Goal: Check status

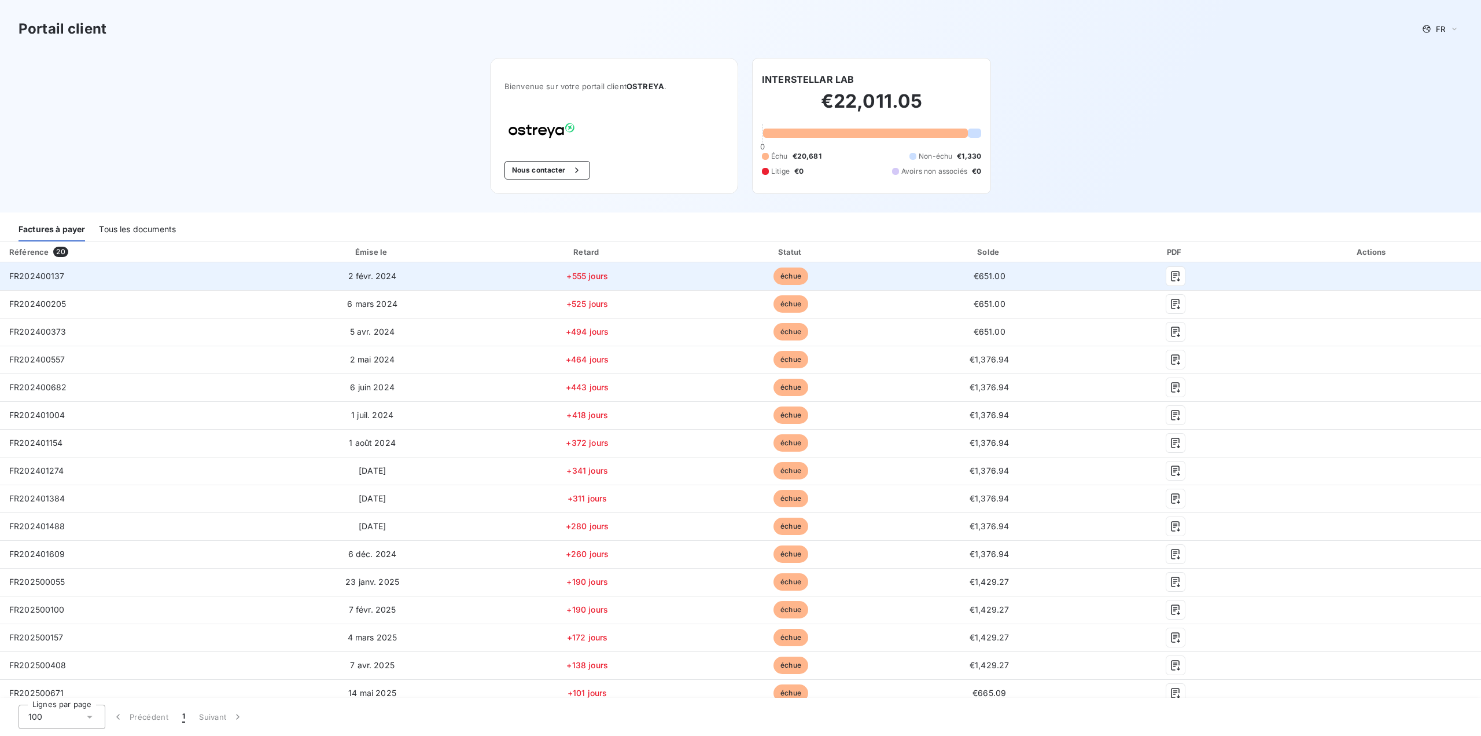
drag, startPoint x: 119, startPoint y: 271, endPoint x: 116, endPoint y: 288, distance: 16.9
click at [116, 288] on td "FR202400137" at bounding box center [130, 276] width 260 height 28
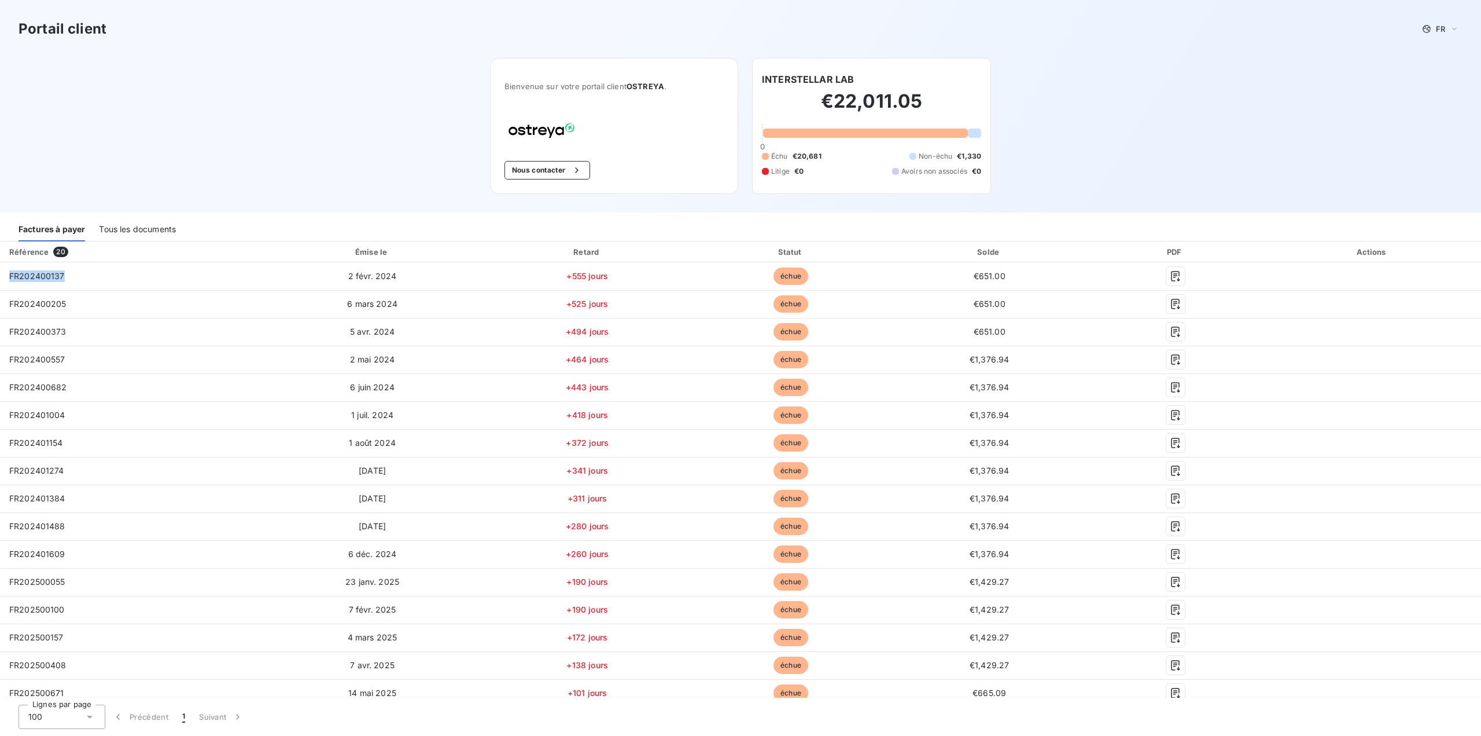
drag, startPoint x: 89, startPoint y: 276, endPoint x: -6, endPoint y: 277, distance: 94.9
click at [0, 277] on html "Portail client FR Bienvenue sur votre portail client OSTREYA . Nous contacter I…" at bounding box center [740, 368] width 1481 height 736
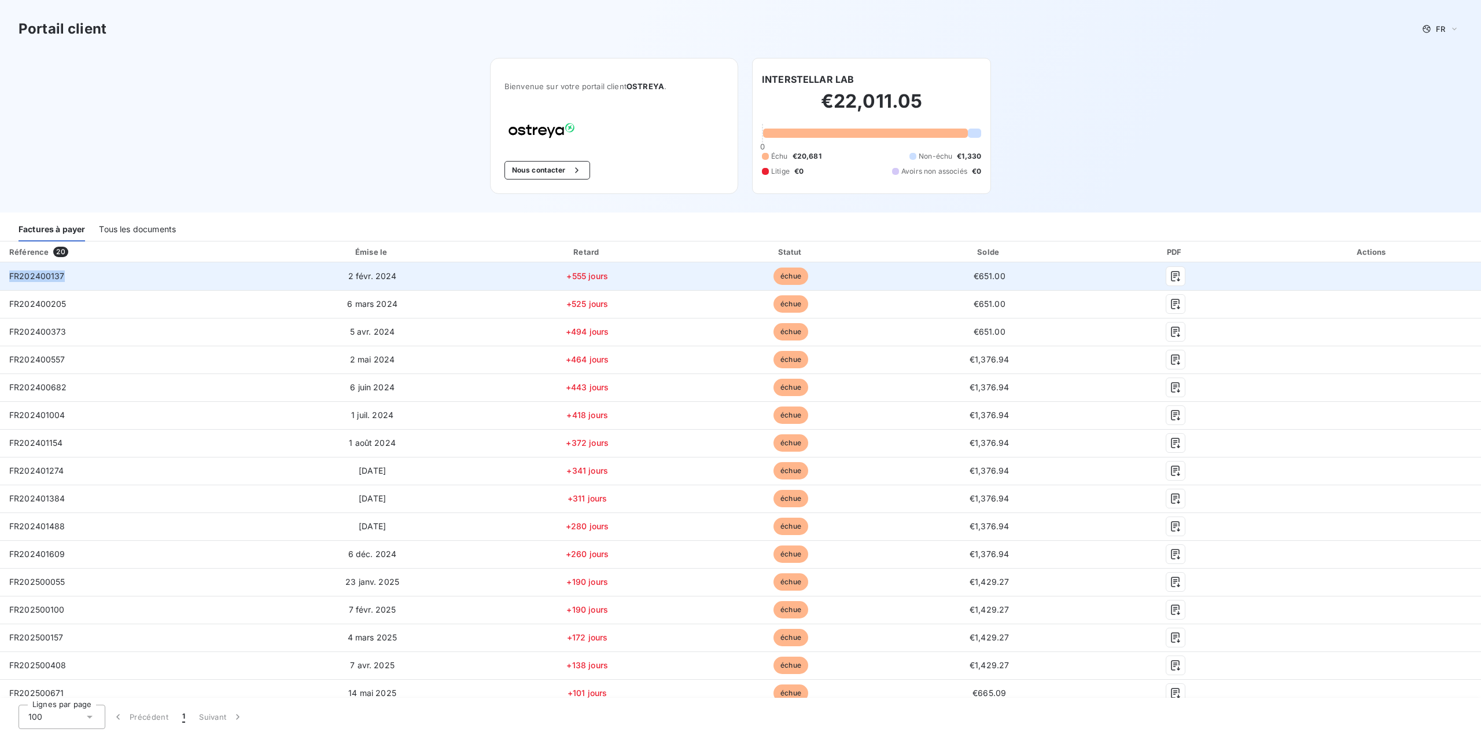
click at [33, 271] on span "FR202400137" at bounding box center [37, 276] width 56 height 10
click at [7, 275] on td "FR202400137" at bounding box center [130, 276] width 260 height 28
drag, startPoint x: 10, startPoint y: 275, endPoint x: 68, endPoint y: 277, distance: 57.9
click at [68, 277] on td "FR202400137" at bounding box center [130, 276] width 260 height 28
copy span "FR202400137"
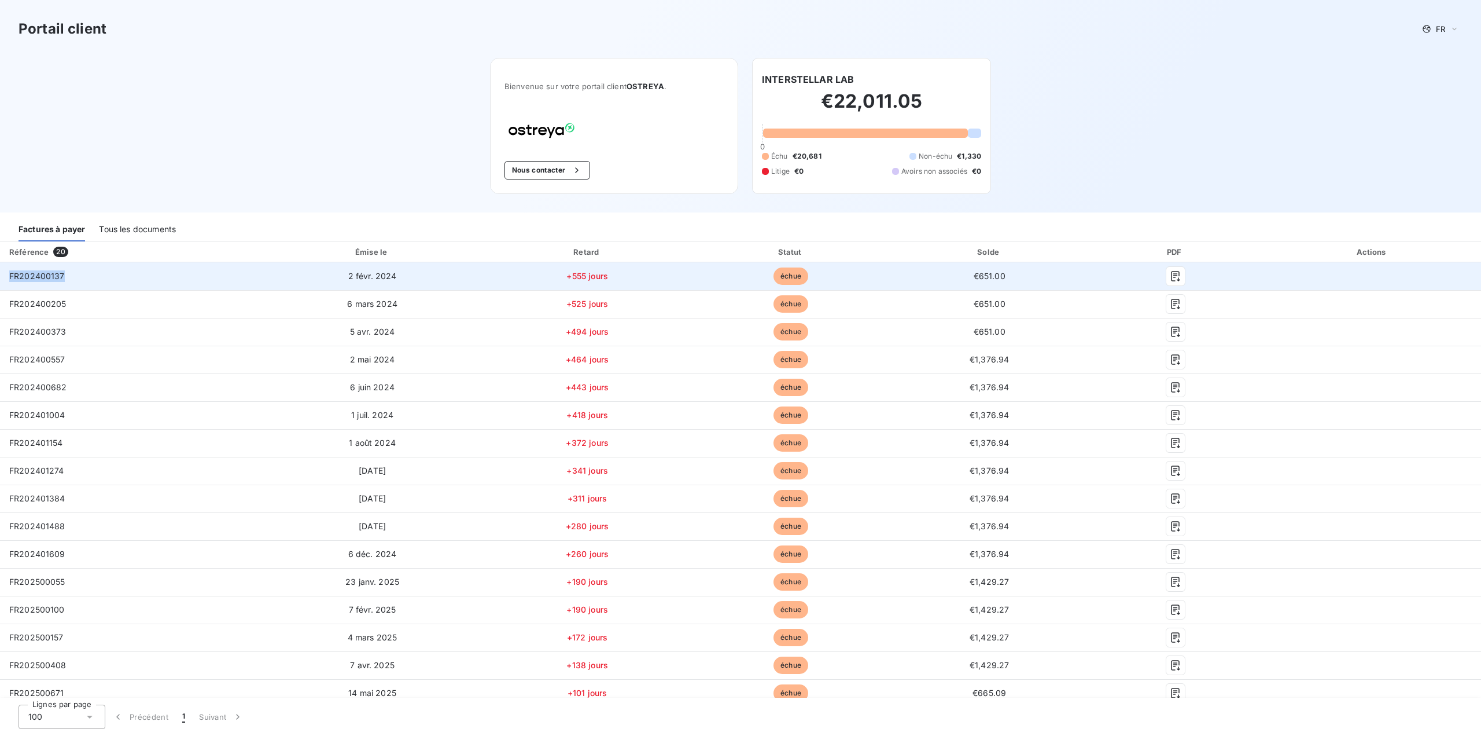
click at [112, 284] on td "FR202400137" at bounding box center [130, 276] width 260 height 28
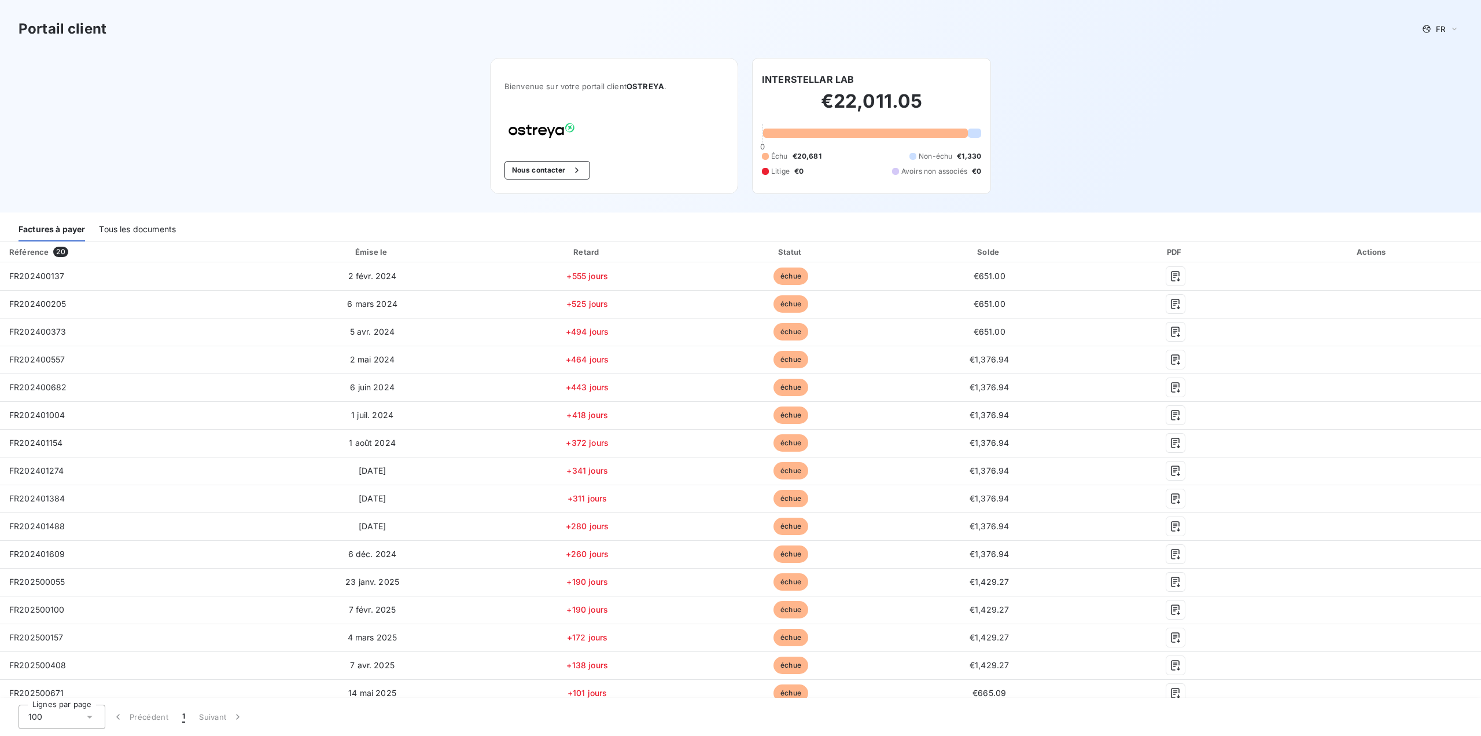
click at [121, 234] on div "Tous les documents" at bounding box center [137, 229] width 77 height 24
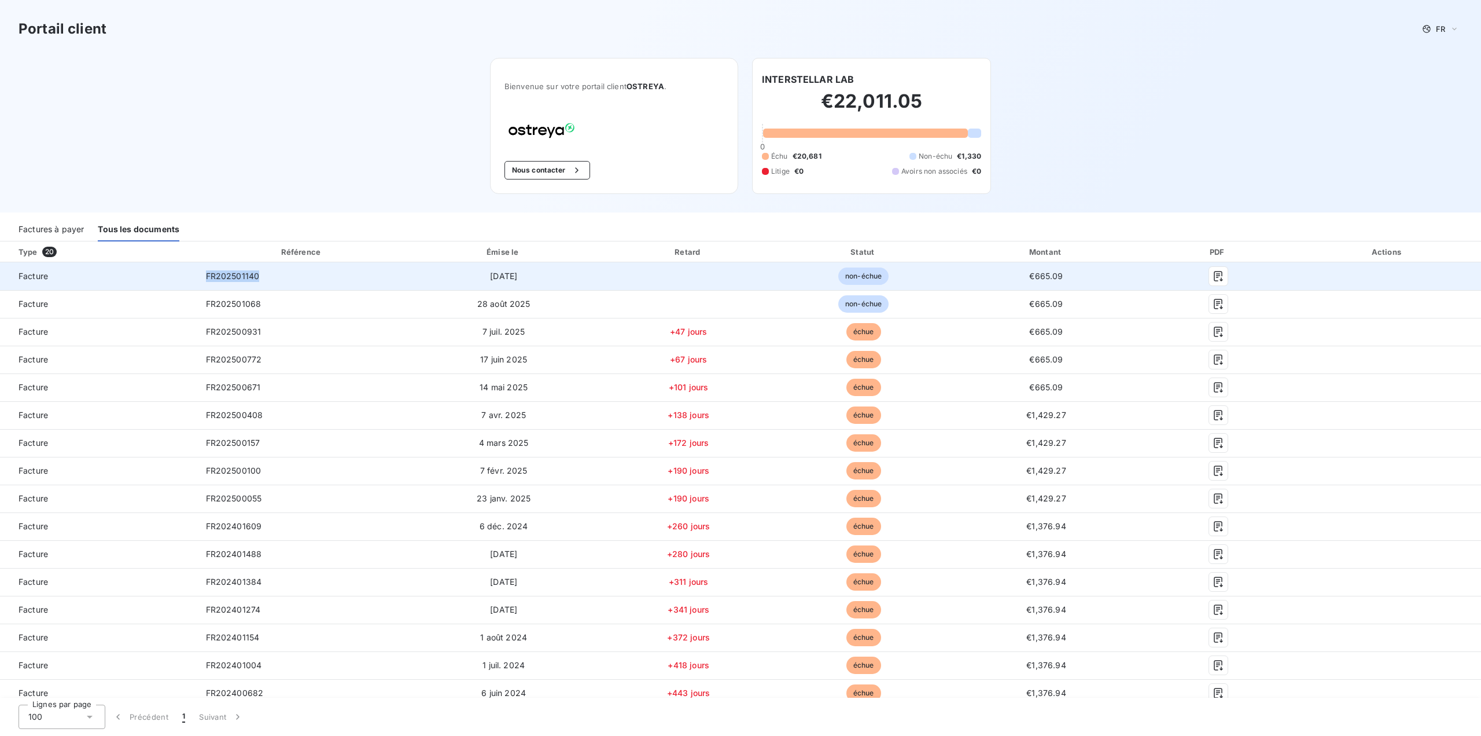
drag, startPoint x: 266, startPoint y: 282, endPoint x: 203, endPoint y: 283, distance: 63.1
click at [203, 283] on td "FR202501140" at bounding box center [302, 276] width 211 height 28
copy span "FR202501140"
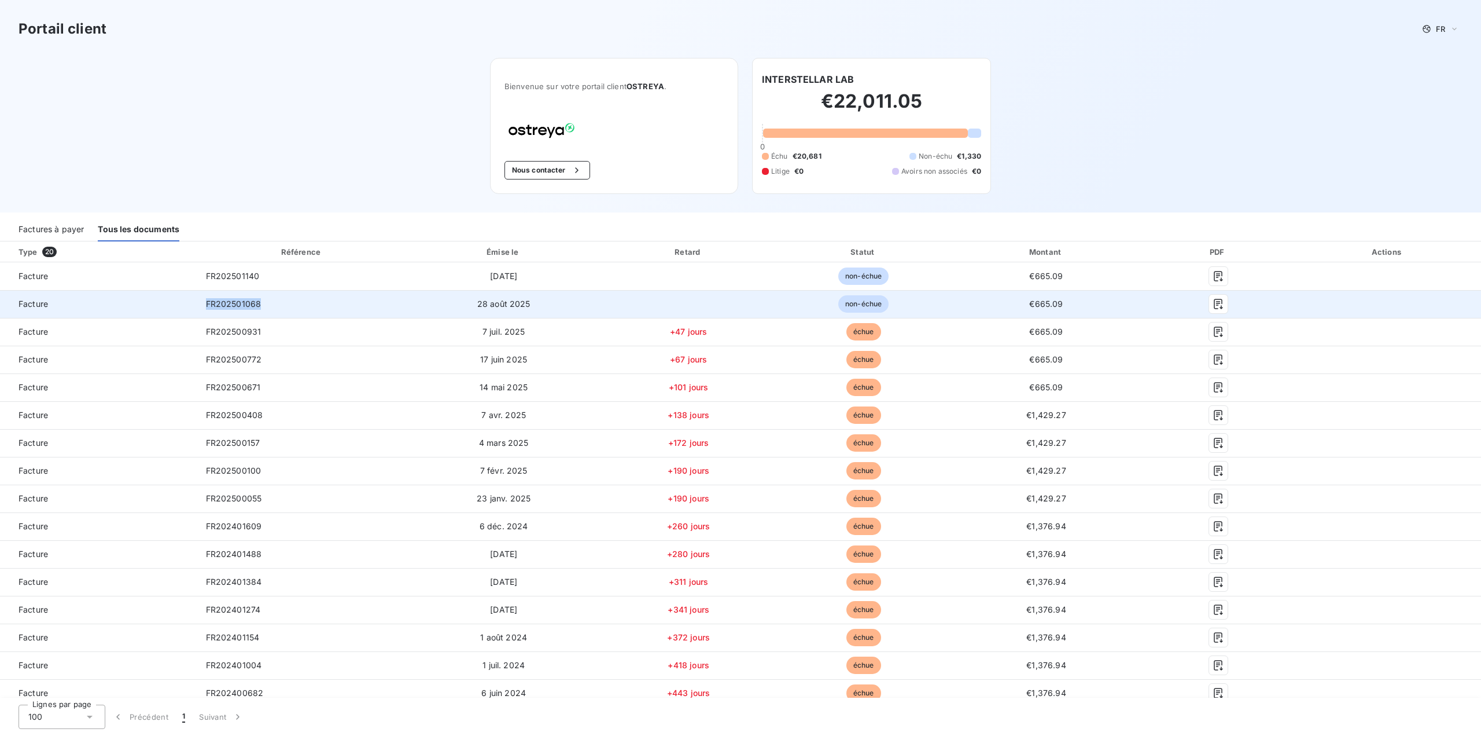
drag, startPoint x: 286, startPoint y: 298, endPoint x: 206, endPoint y: 307, distance: 80.3
click at [206, 307] on td "FR202501068" at bounding box center [302, 304] width 211 height 28
copy span "FR202501068"
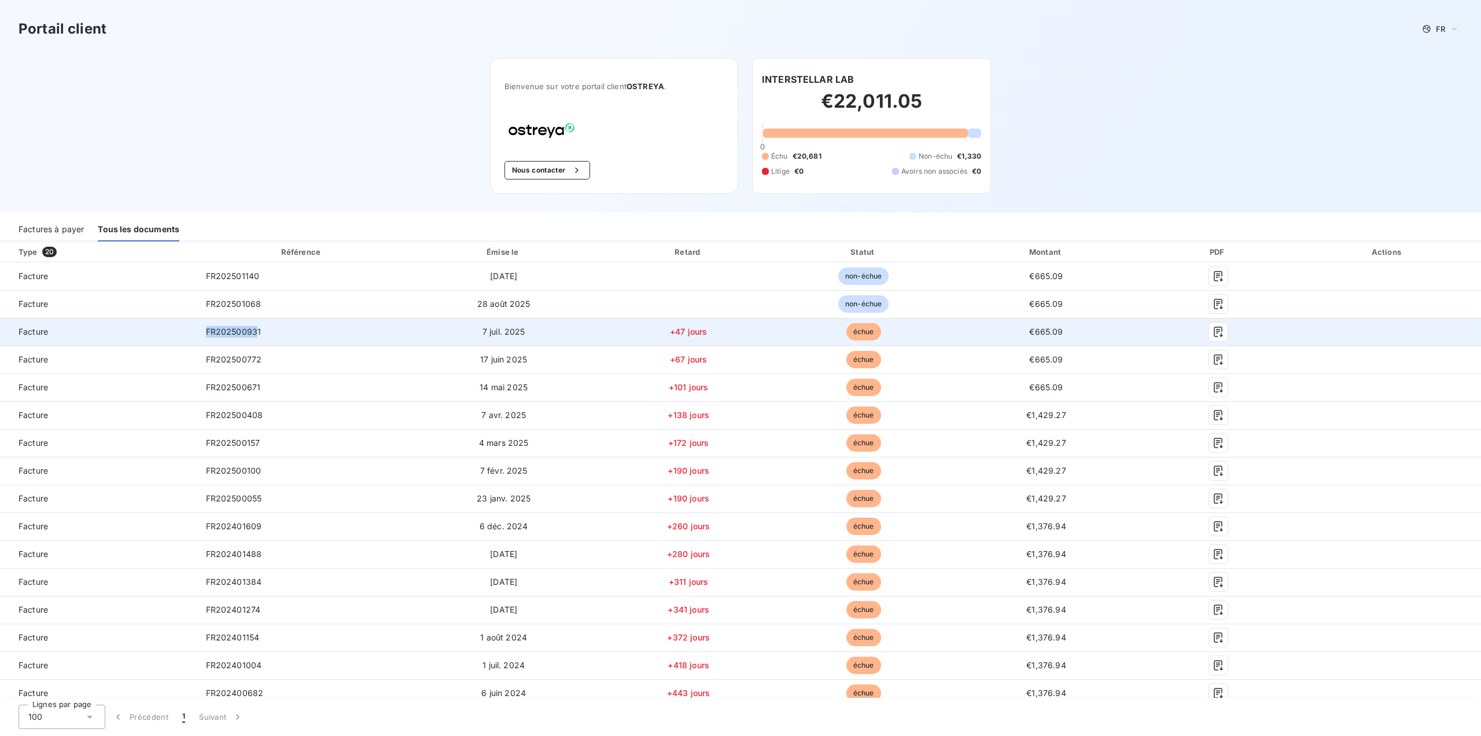
drag, startPoint x: 258, startPoint y: 332, endPoint x: 234, endPoint y: 328, distance: 24.2
click at [211, 328] on span "FR202500931" at bounding box center [234, 331] width 56 height 10
click at [262, 331] on td "FR202500931" at bounding box center [302, 332] width 211 height 28
drag, startPoint x: 262, startPoint y: 330, endPoint x: 207, endPoint y: 328, distance: 55.6
click at [207, 328] on td "FR202500931" at bounding box center [302, 332] width 211 height 28
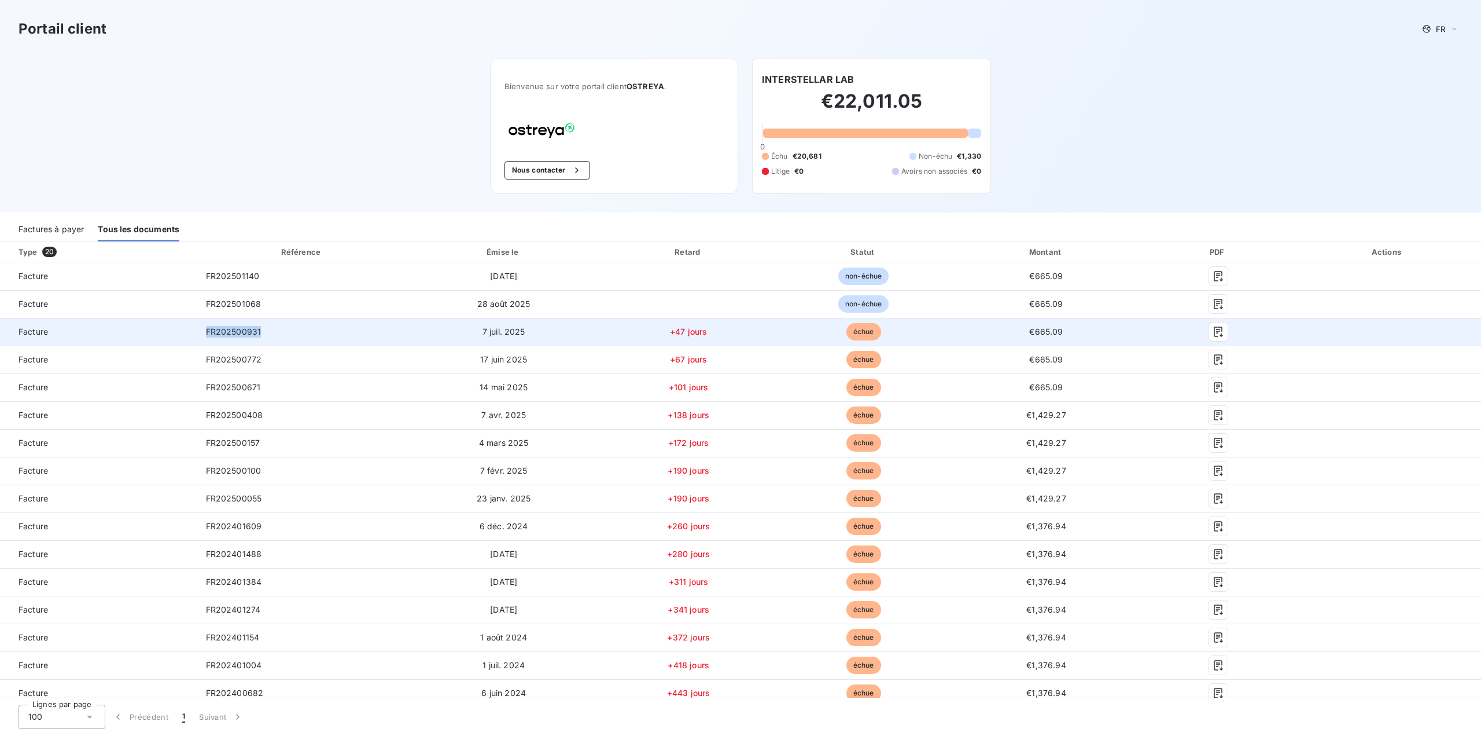
copy span "FR202500931"
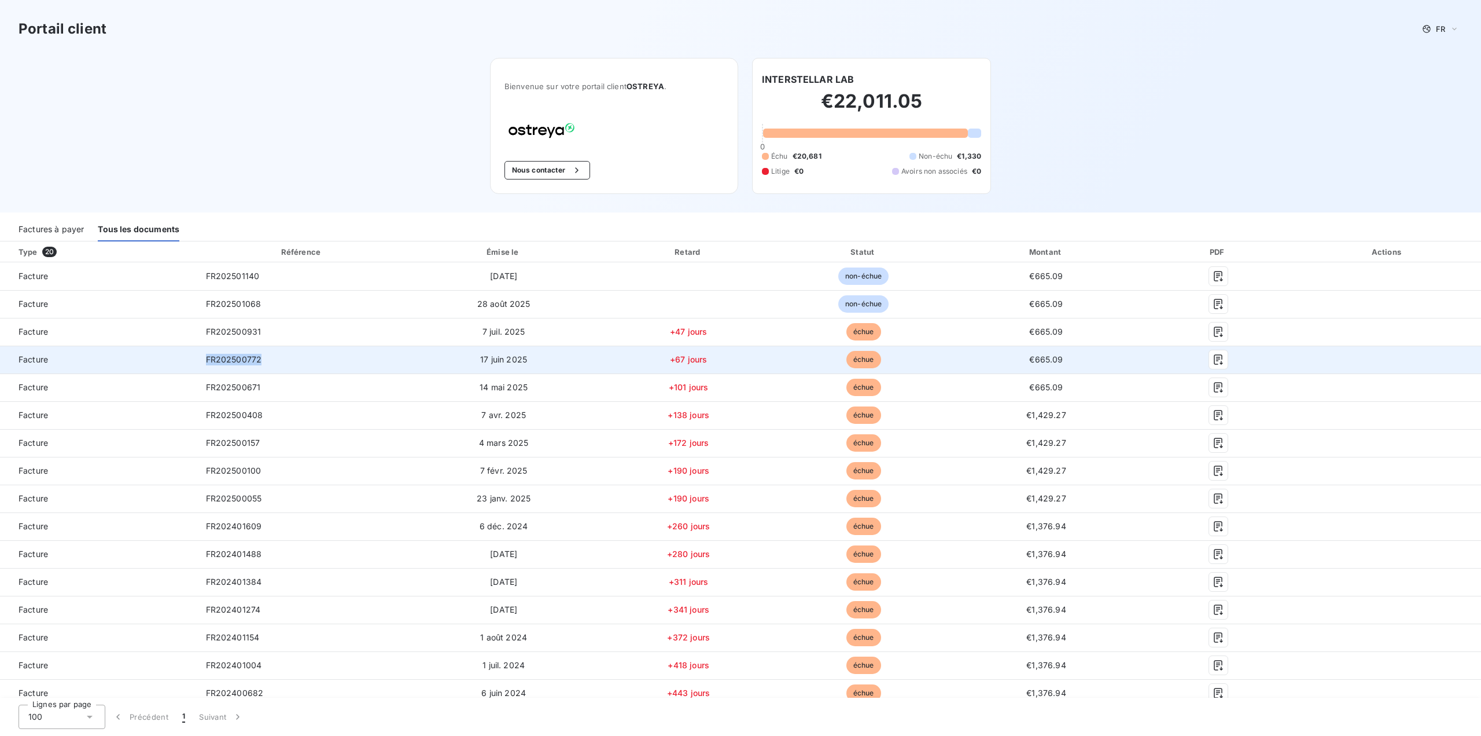
drag, startPoint x: 273, startPoint y: 356, endPoint x: 204, endPoint y: 356, distance: 69.4
click at [204, 356] on td "FR202500772" at bounding box center [302, 359] width 211 height 28
copy span "FR202500772"
drag, startPoint x: 275, startPoint y: 352, endPoint x: 270, endPoint y: 356, distance: 6.5
click at [275, 353] on td "FR202500772" at bounding box center [302, 359] width 211 height 28
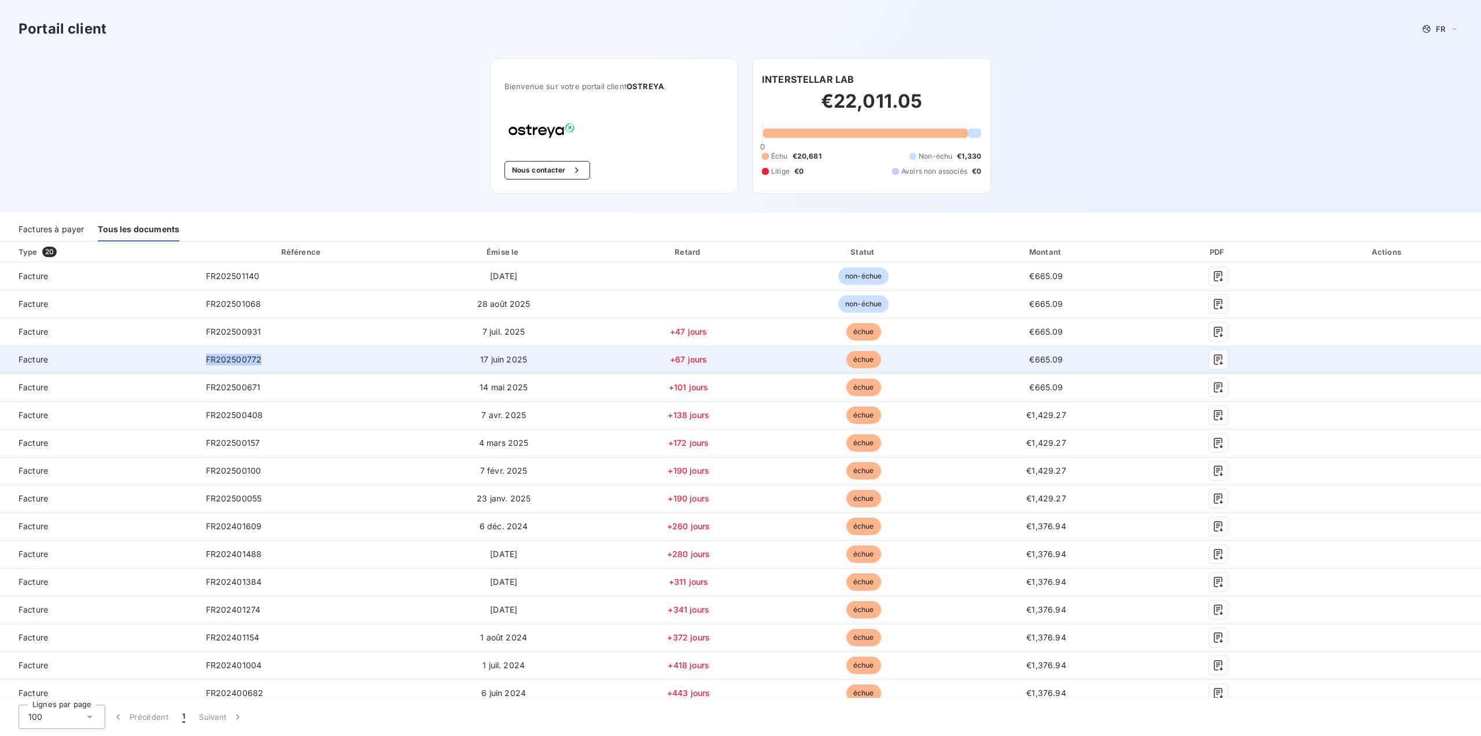
click at [268, 358] on td "FR202500772" at bounding box center [302, 359] width 211 height 28
drag, startPoint x: 268, startPoint y: 358, endPoint x: 203, endPoint y: 359, distance: 64.8
click at [203, 359] on td "FR202500772" at bounding box center [302, 359] width 211 height 28
copy span "FR202500772"
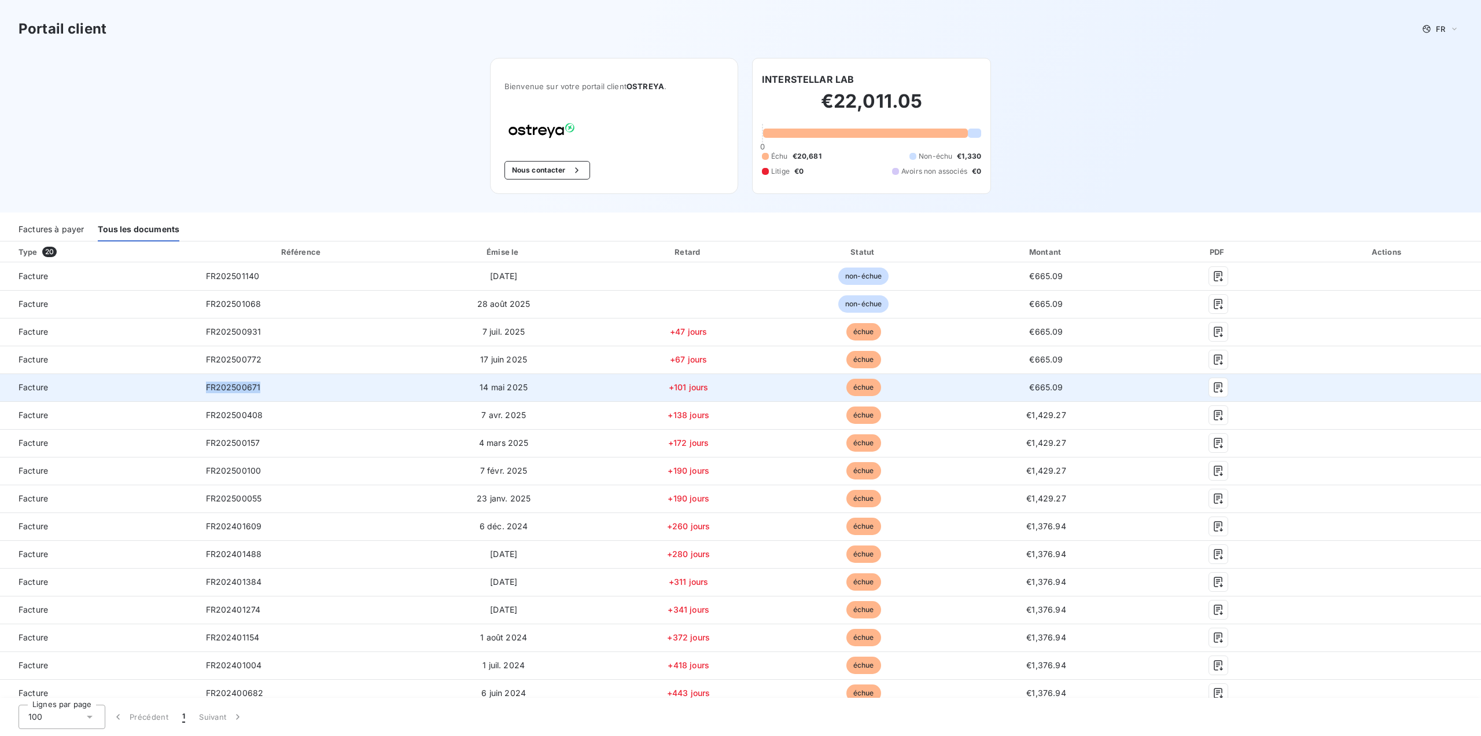
drag, startPoint x: 264, startPoint y: 384, endPoint x: 204, endPoint y: 390, distance: 60.5
click at [204, 390] on td "FR202500671" at bounding box center [302, 387] width 211 height 28
copy span "FR202500671"
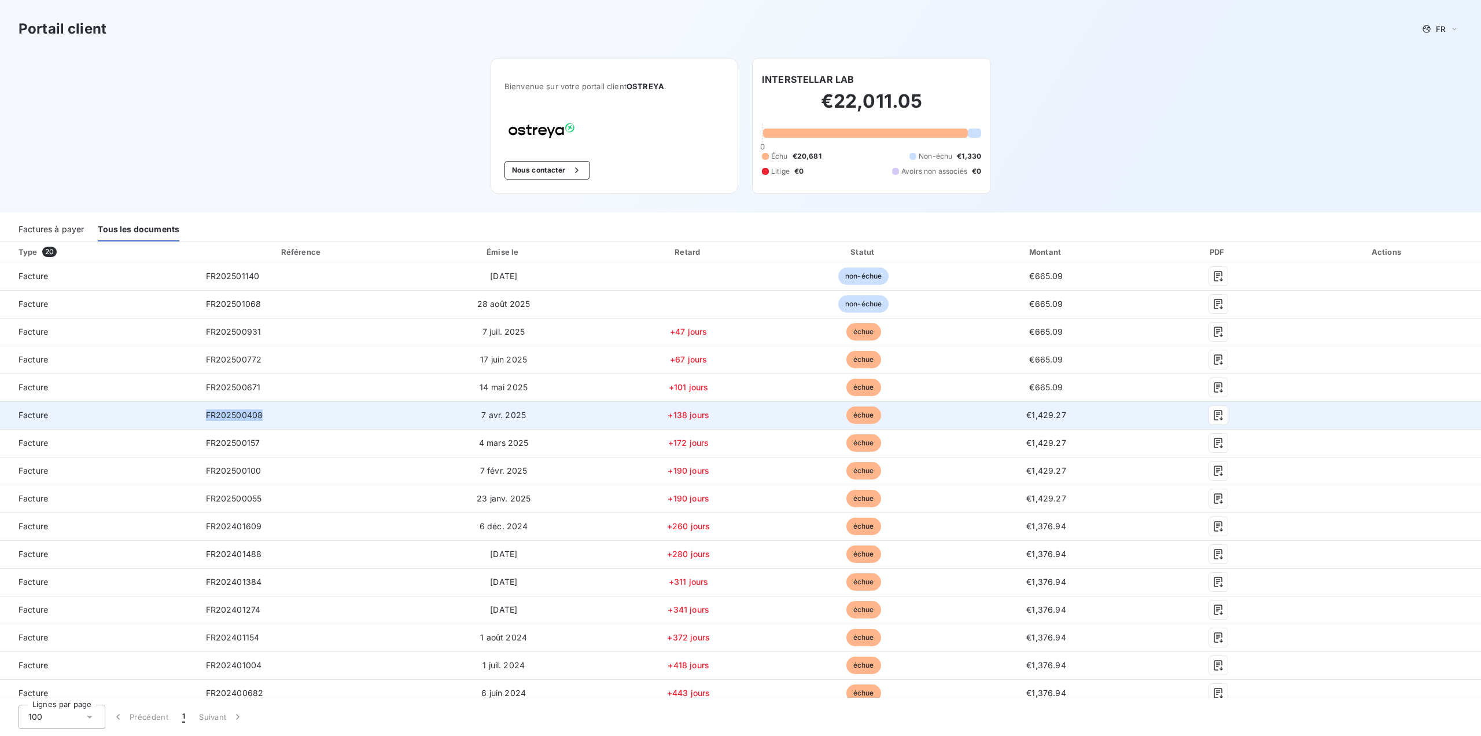
drag, startPoint x: 296, startPoint y: 421, endPoint x: 201, endPoint y: 421, distance: 94.3
click at [201, 421] on td "FR202500408" at bounding box center [302, 415] width 211 height 28
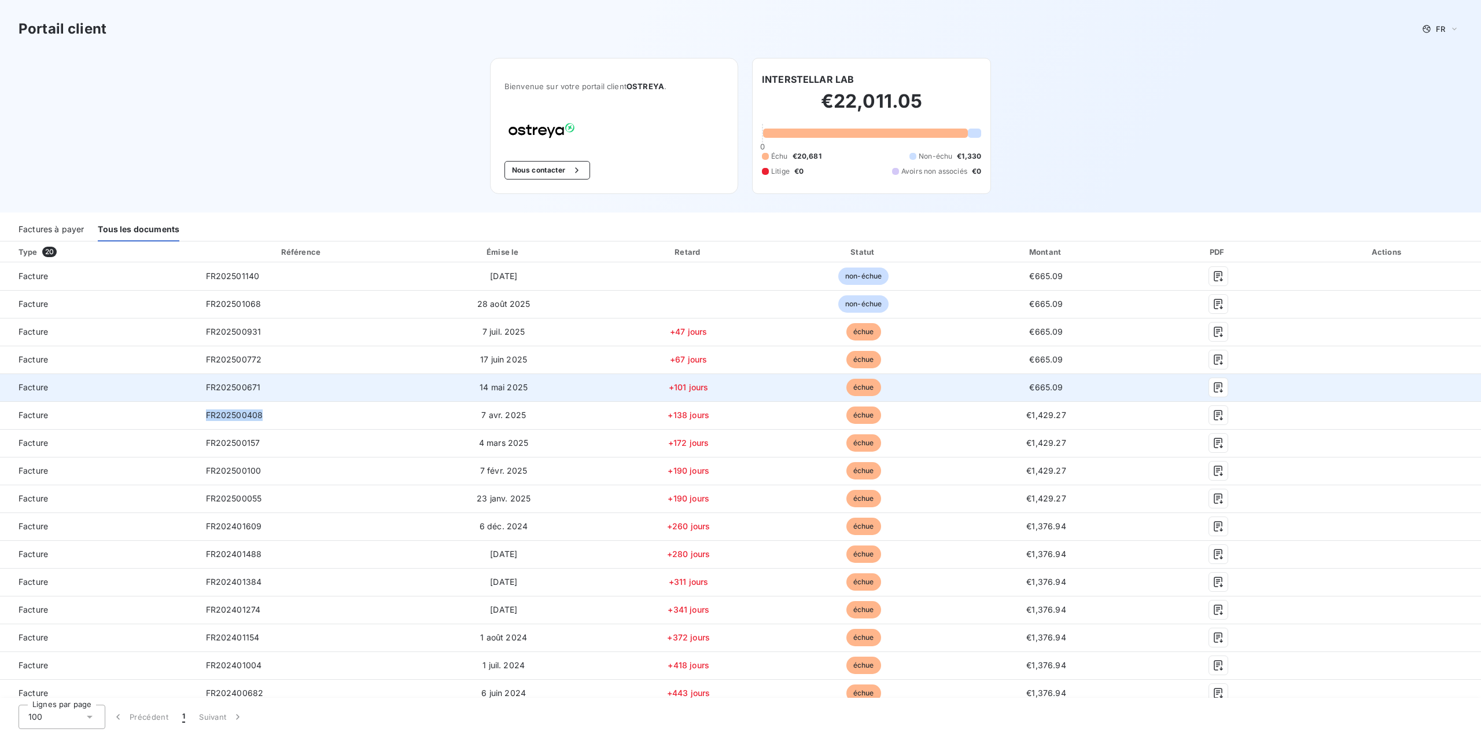
copy span "FR202500408"
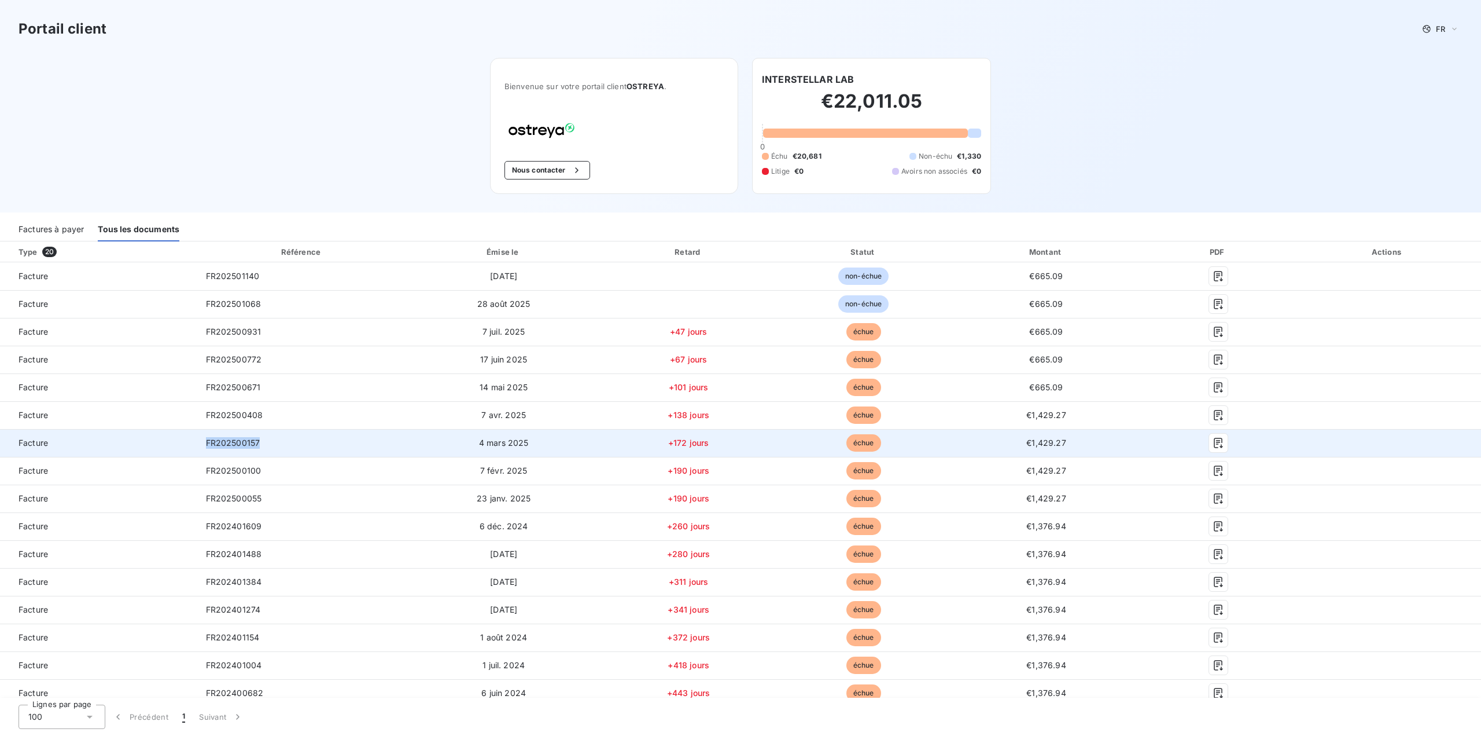
drag, startPoint x: 260, startPoint y: 440, endPoint x: 208, endPoint y: 444, distance: 52.2
click at [208, 444] on td "FR202500157" at bounding box center [302, 443] width 211 height 28
copy span "FR202500157"
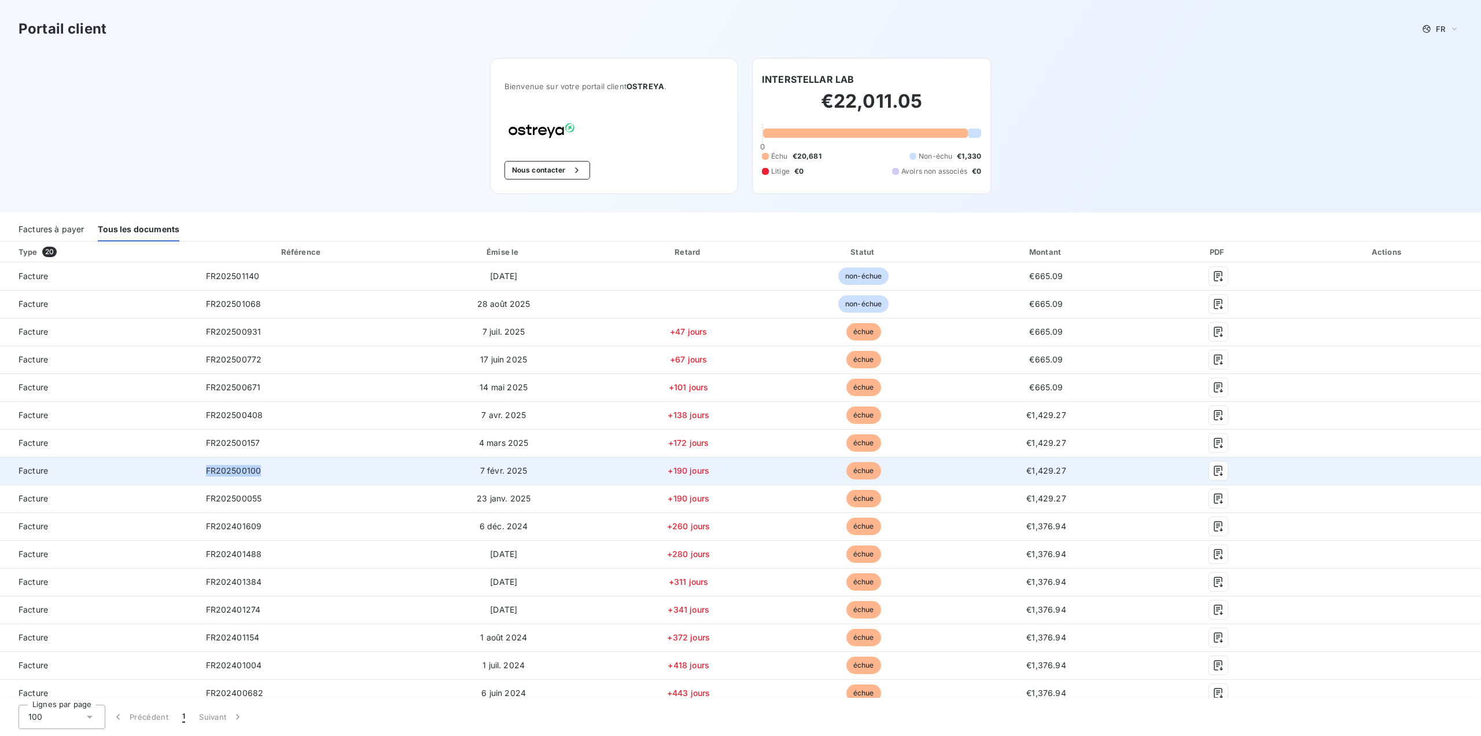
drag, startPoint x: 264, startPoint y: 472, endPoint x: 192, endPoint y: 470, distance: 71.8
click at [192, 470] on tr "Facture FR202500100 7 févr. 2025 +190 jours échue €1,429.27" at bounding box center [740, 471] width 1481 height 28
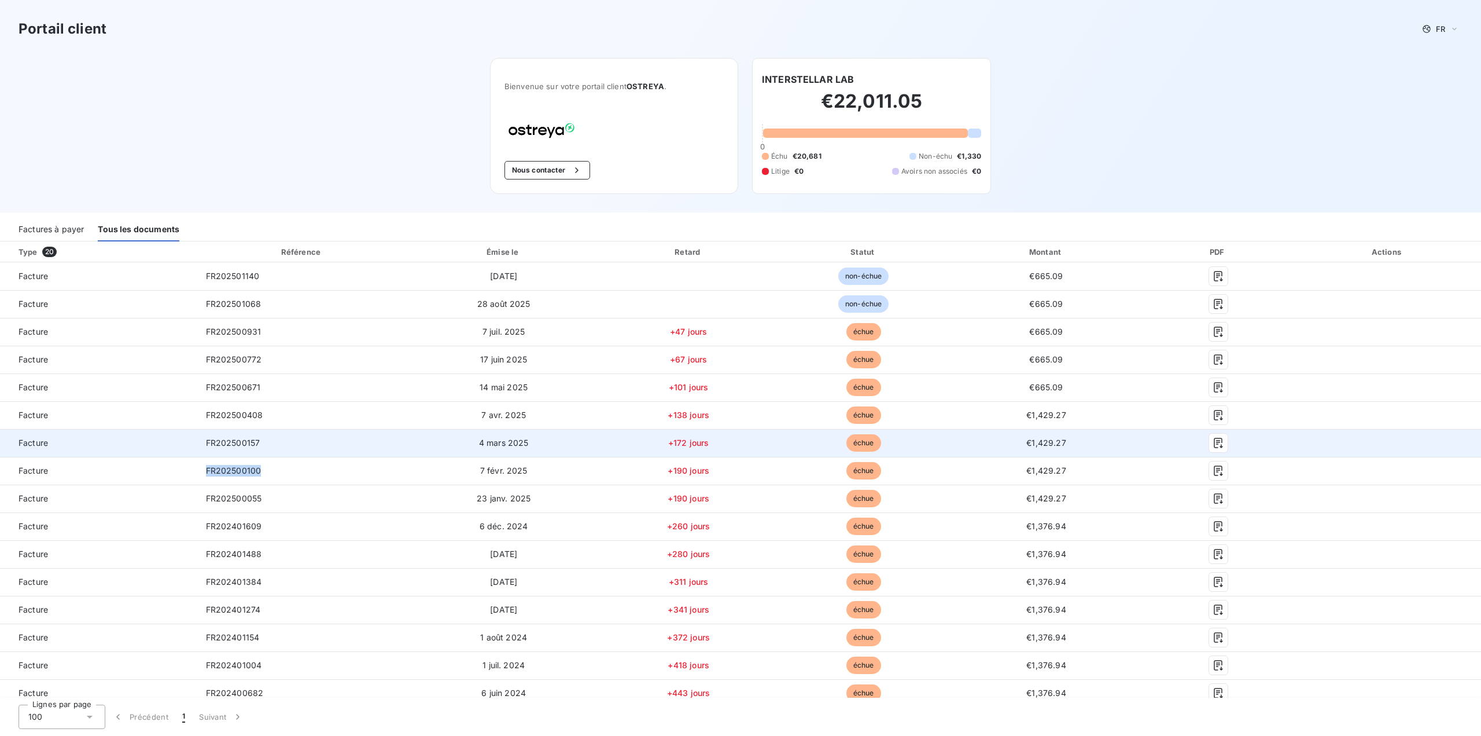
copy tr "FR202500100"
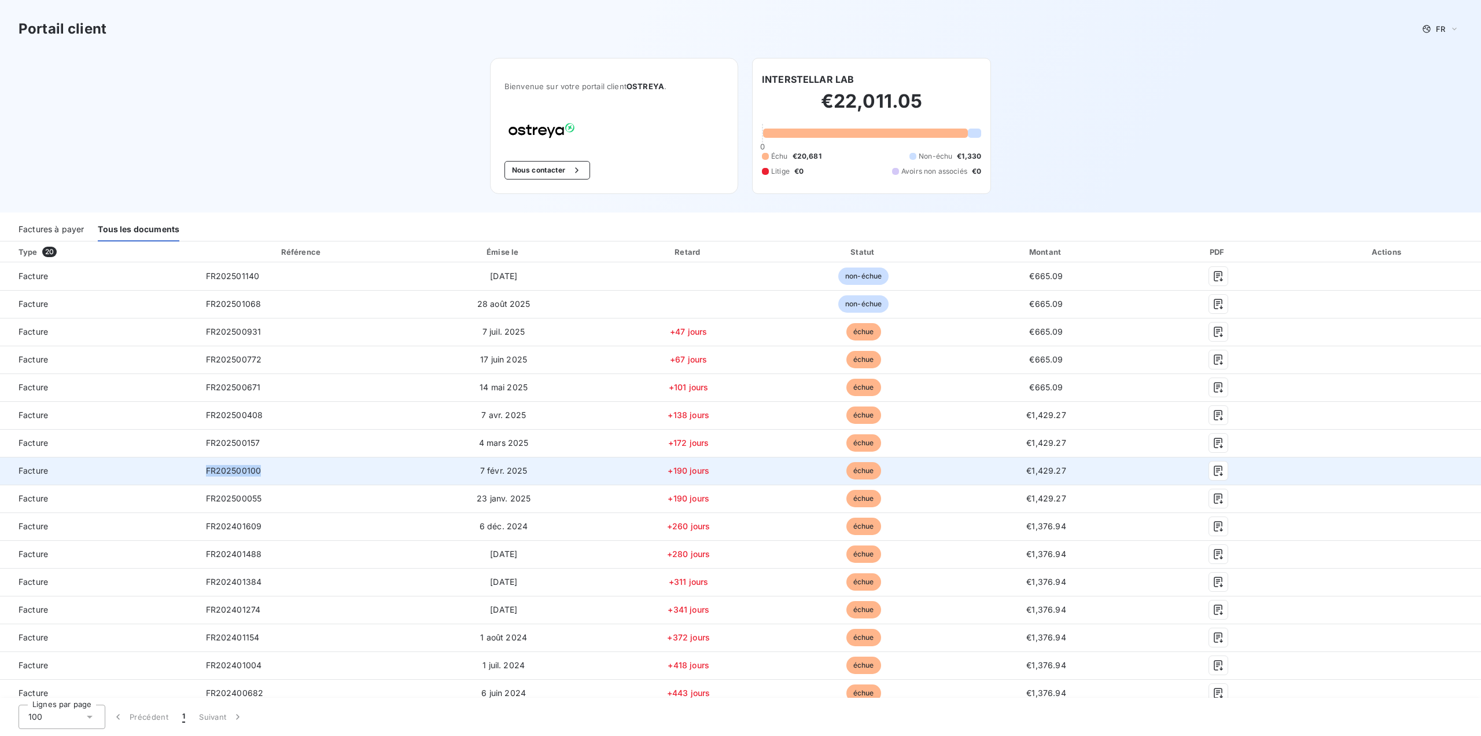
click at [274, 464] on td "FR202500100" at bounding box center [302, 471] width 211 height 28
drag, startPoint x: 259, startPoint y: 472, endPoint x: 204, endPoint y: 466, distance: 55.3
click at [204, 466] on td "FR202500100" at bounding box center [302, 471] width 211 height 28
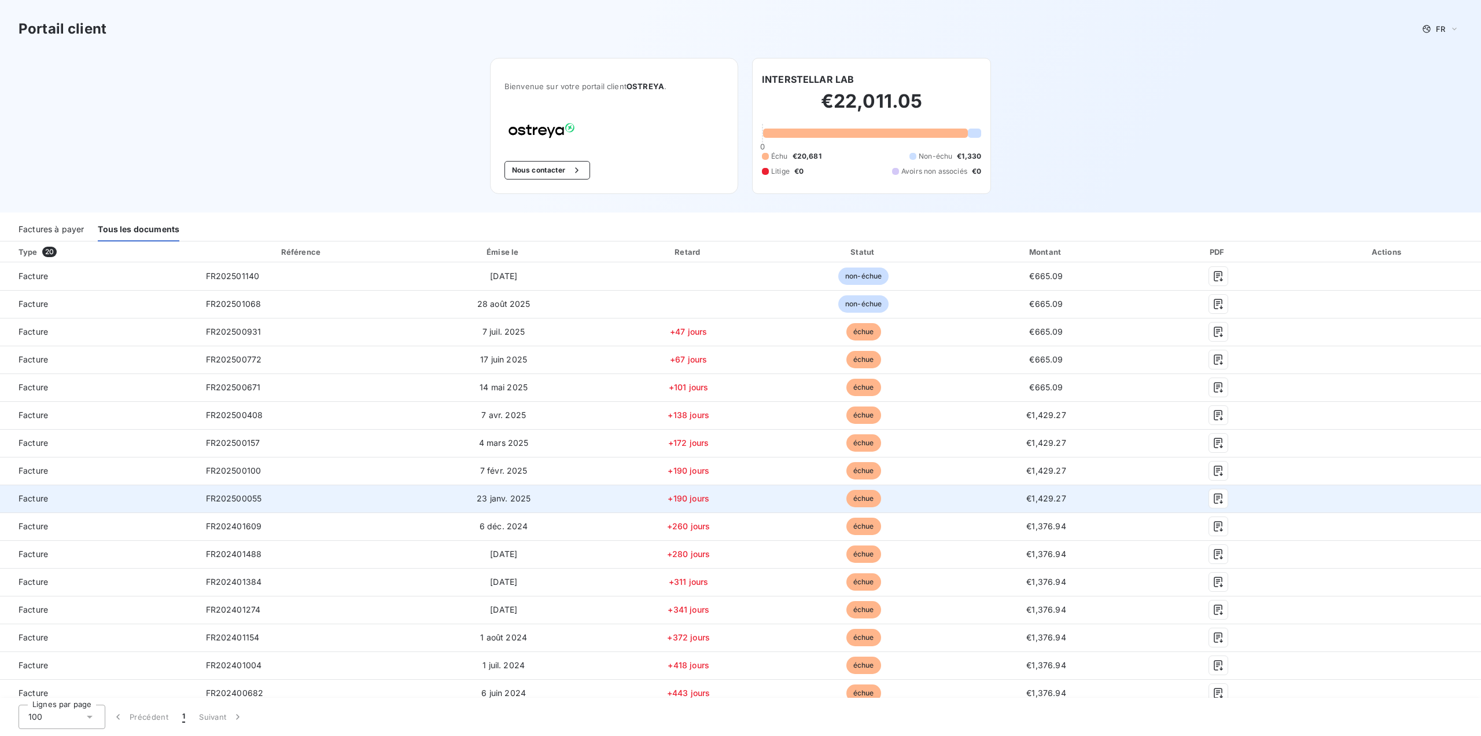
click at [304, 498] on td "FR202500055" at bounding box center [302, 498] width 211 height 28
drag, startPoint x: 289, startPoint y: 497, endPoint x: 192, endPoint y: 494, distance: 97.3
click at [192, 494] on tr "Facture FR202500055 23 janv. 2025 +190 jours échue €1,429.27" at bounding box center [740, 498] width 1481 height 28
drag, startPoint x: 297, startPoint y: 503, endPoint x: 257, endPoint y: 499, distance: 40.1
click at [296, 505] on td "FR202500055" at bounding box center [302, 498] width 211 height 28
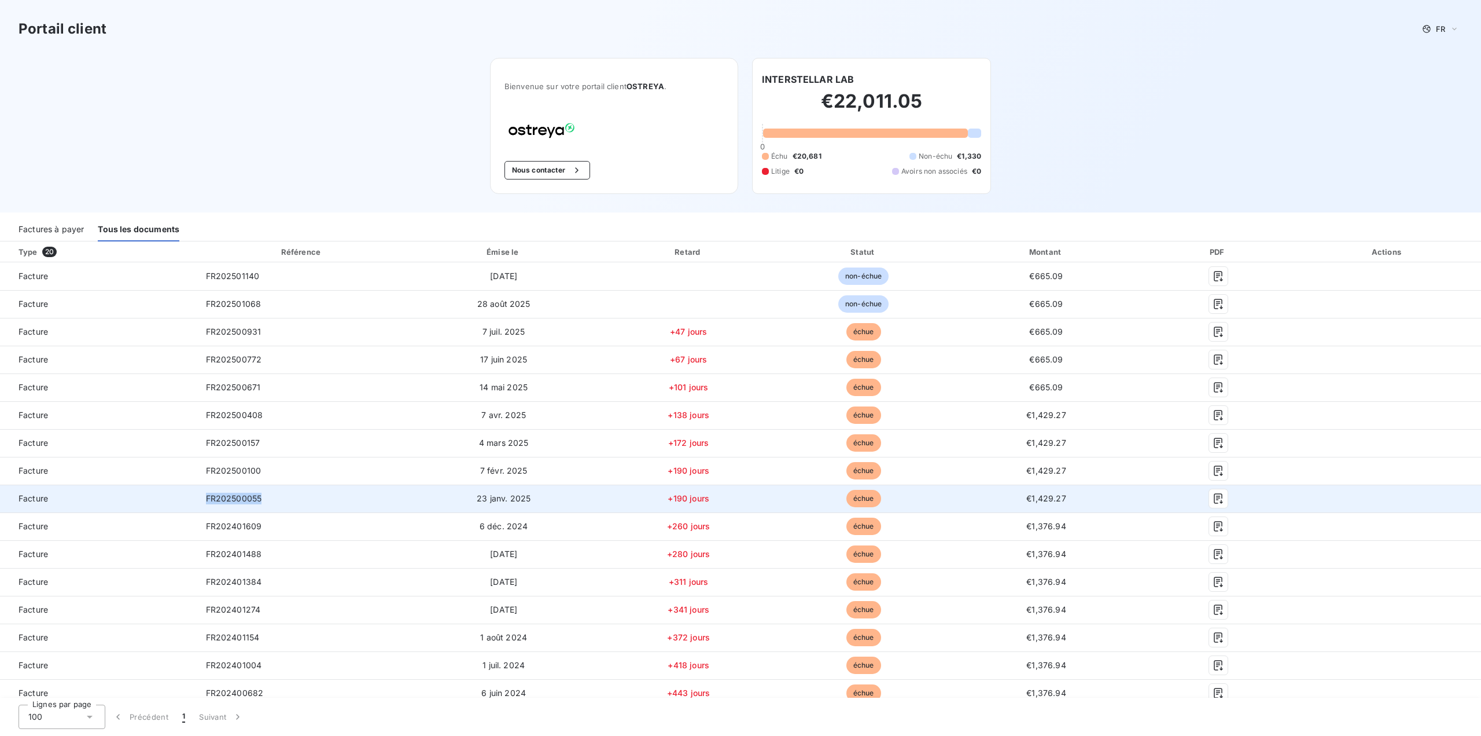
click at [369, 499] on td "FR202500055" at bounding box center [302, 498] width 211 height 28
drag, startPoint x: 262, startPoint y: 502, endPoint x: 200, endPoint y: 500, distance: 61.4
click at [200, 500] on td "FR202500055" at bounding box center [302, 498] width 211 height 28
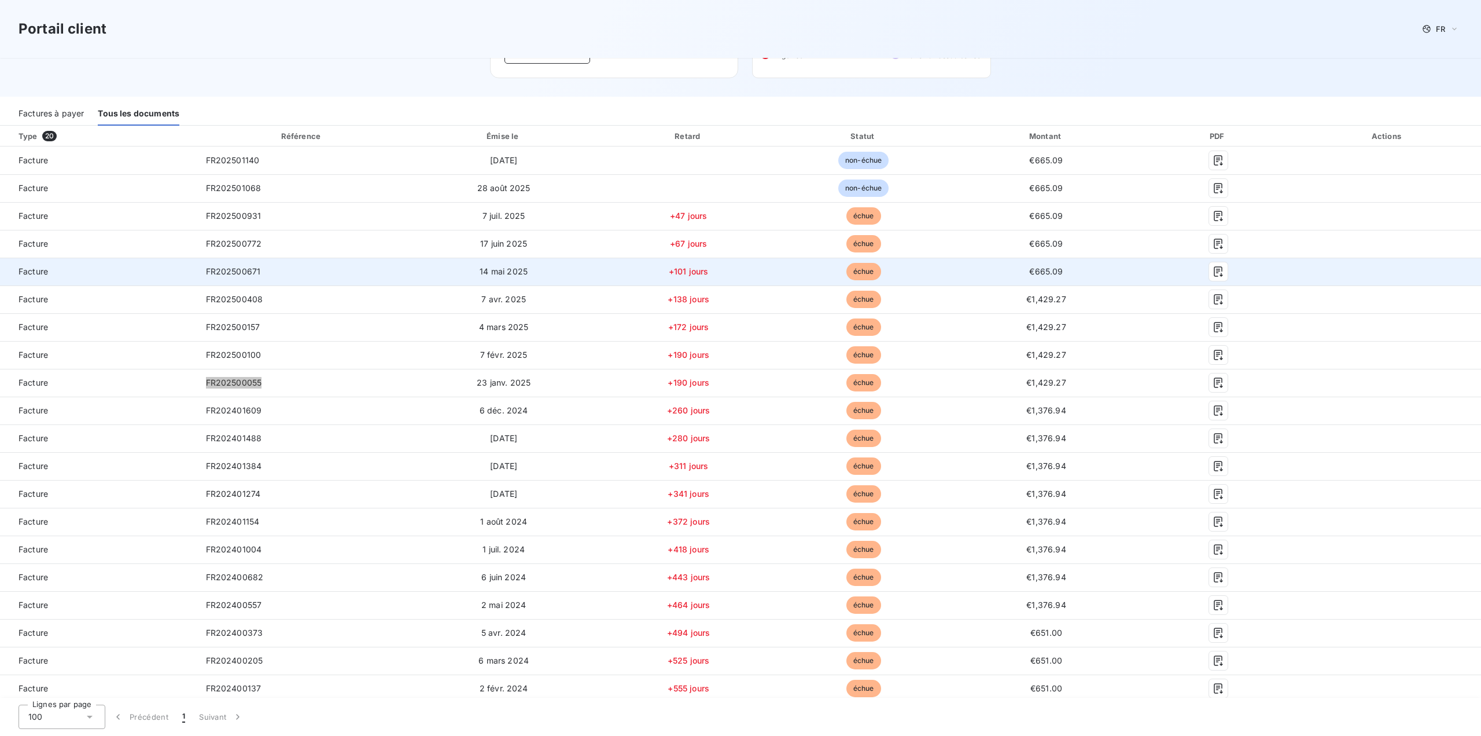
scroll to position [174, 0]
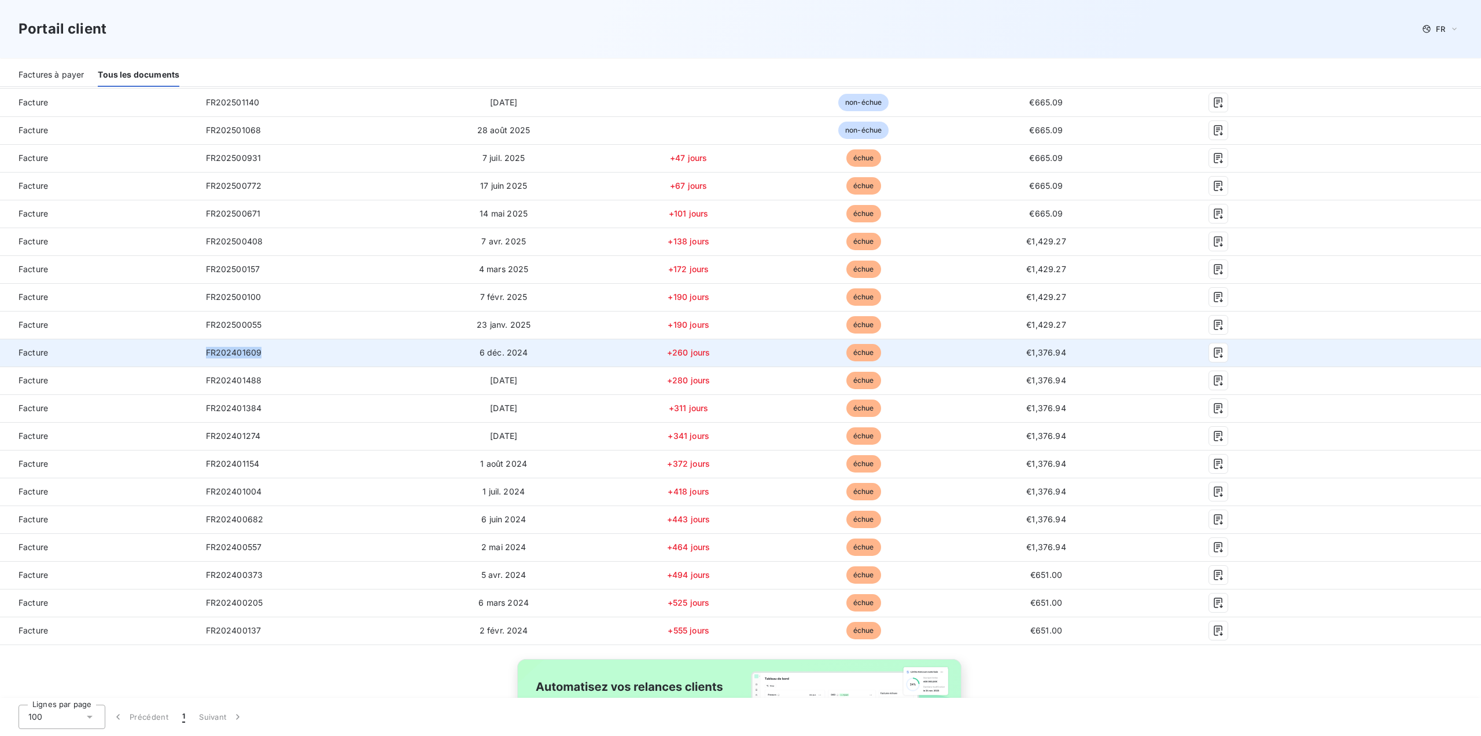
drag, startPoint x: 261, startPoint y: 350, endPoint x: 202, endPoint y: 354, distance: 59.2
click at [202, 354] on td "FR202401609" at bounding box center [302, 353] width 211 height 28
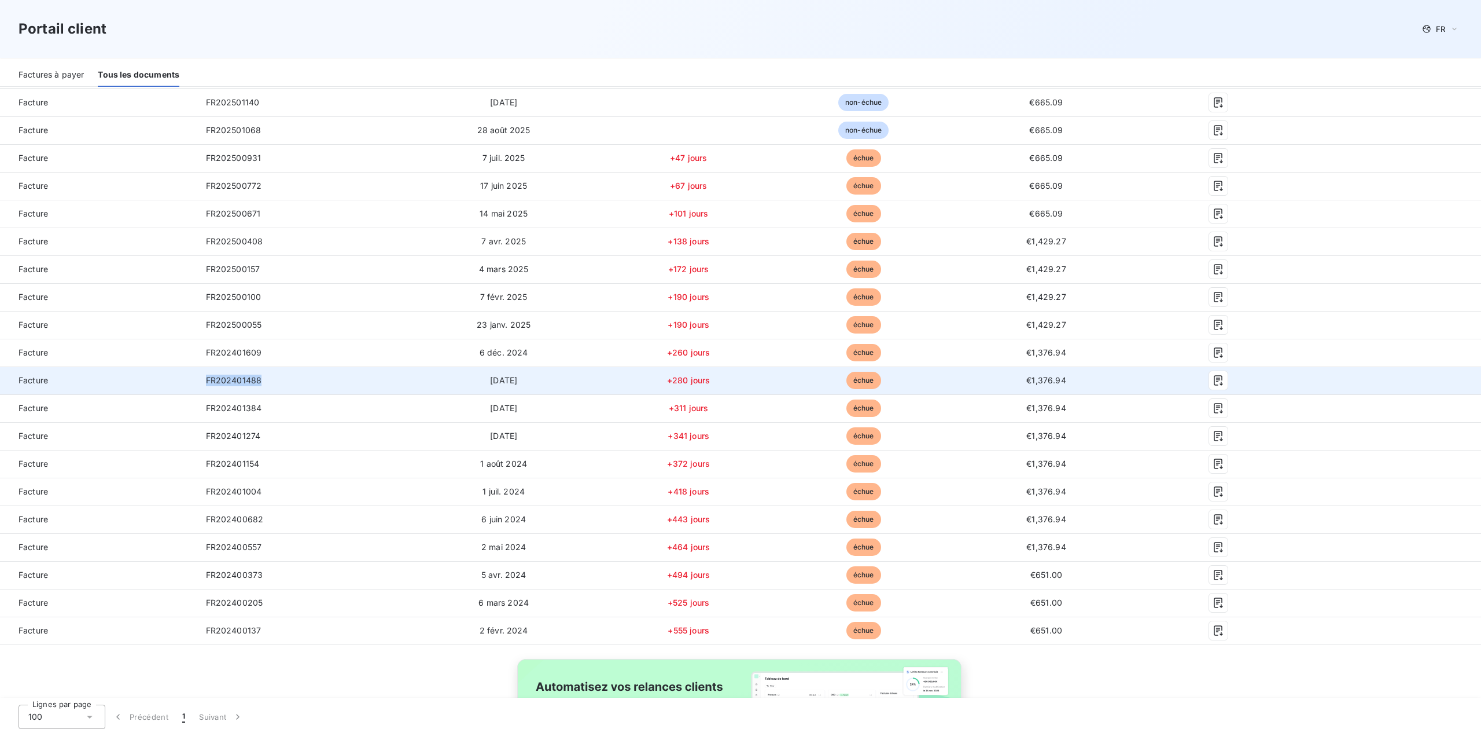
drag, startPoint x: 275, startPoint y: 378, endPoint x: 201, endPoint y: 383, distance: 74.2
click at [201, 383] on td "FR202401488" at bounding box center [302, 380] width 211 height 28
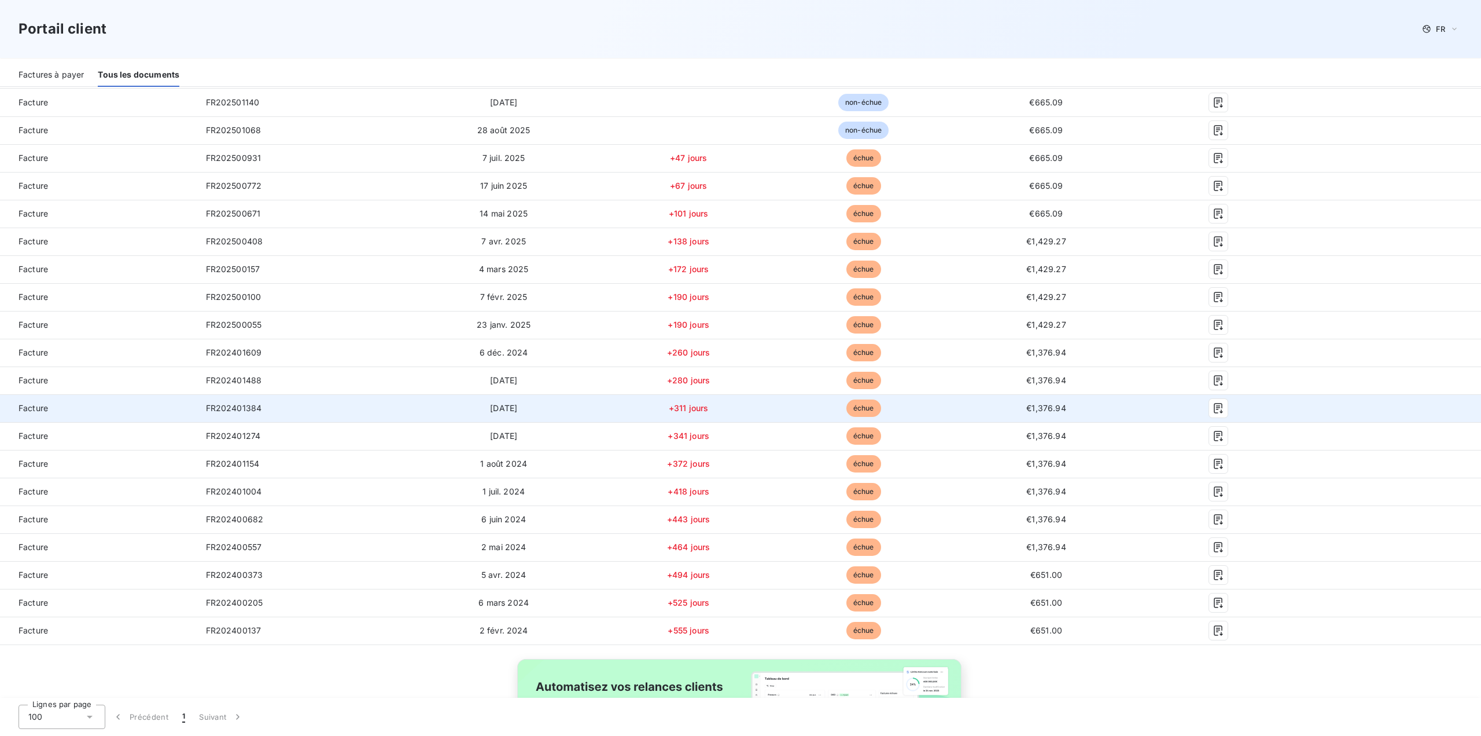
click at [245, 412] on span "FR202401384" at bounding box center [234, 408] width 56 height 10
drag, startPoint x: 262, startPoint y: 410, endPoint x: 203, endPoint y: 411, distance: 59.6
click at [203, 411] on td "FR202401384" at bounding box center [302, 408] width 211 height 28
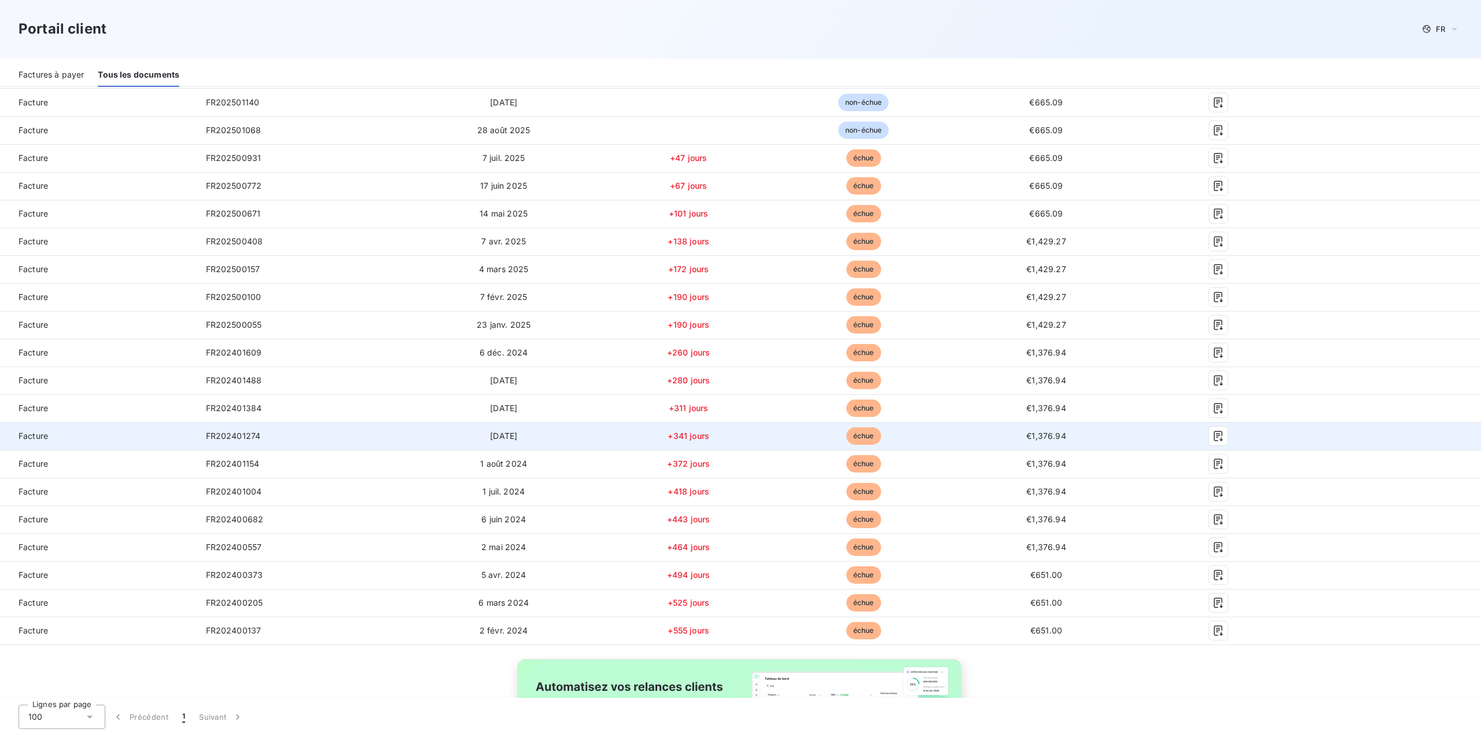
click at [269, 440] on td "FR202401274" at bounding box center [302, 436] width 211 height 28
drag, startPoint x: 263, startPoint y: 433, endPoint x: 199, endPoint y: 439, distance: 64.4
click at [199, 439] on td "FR202401274" at bounding box center [302, 436] width 211 height 28
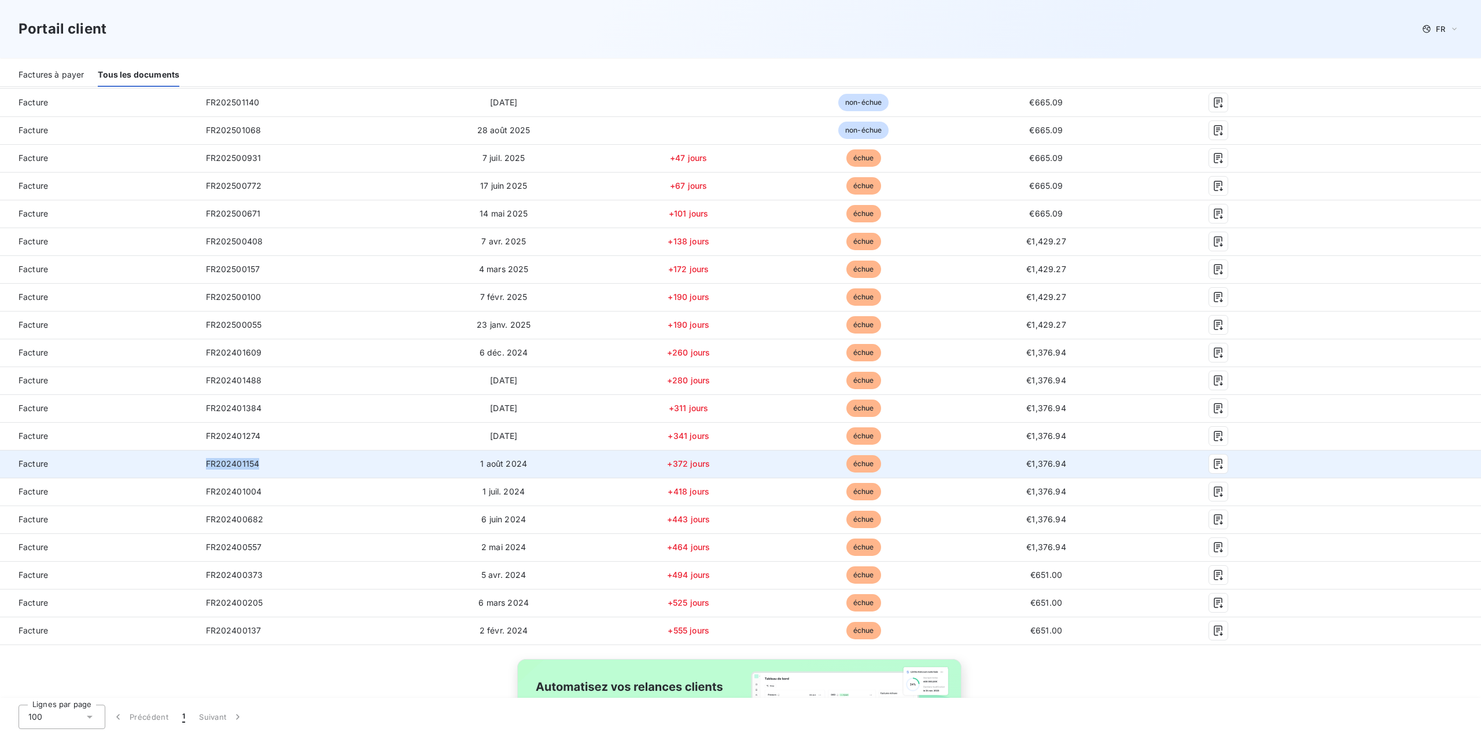
drag, startPoint x: 275, startPoint y: 466, endPoint x: 193, endPoint y: 462, distance: 82.8
click at [193, 462] on tr "Facture FR202401154 1 août 2024 +372 jours échue €1,376.94" at bounding box center [740, 464] width 1481 height 28
click at [280, 462] on td "FR202401154" at bounding box center [302, 464] width 211 height 28
drag, startPoint x: 258, startPoint y: 459, endPoint x: 200, endPoint y: 459, distance: 57.9
click at [200, 459] on td "FR202401154" at bounding box center [302, 464] width 211 height 28
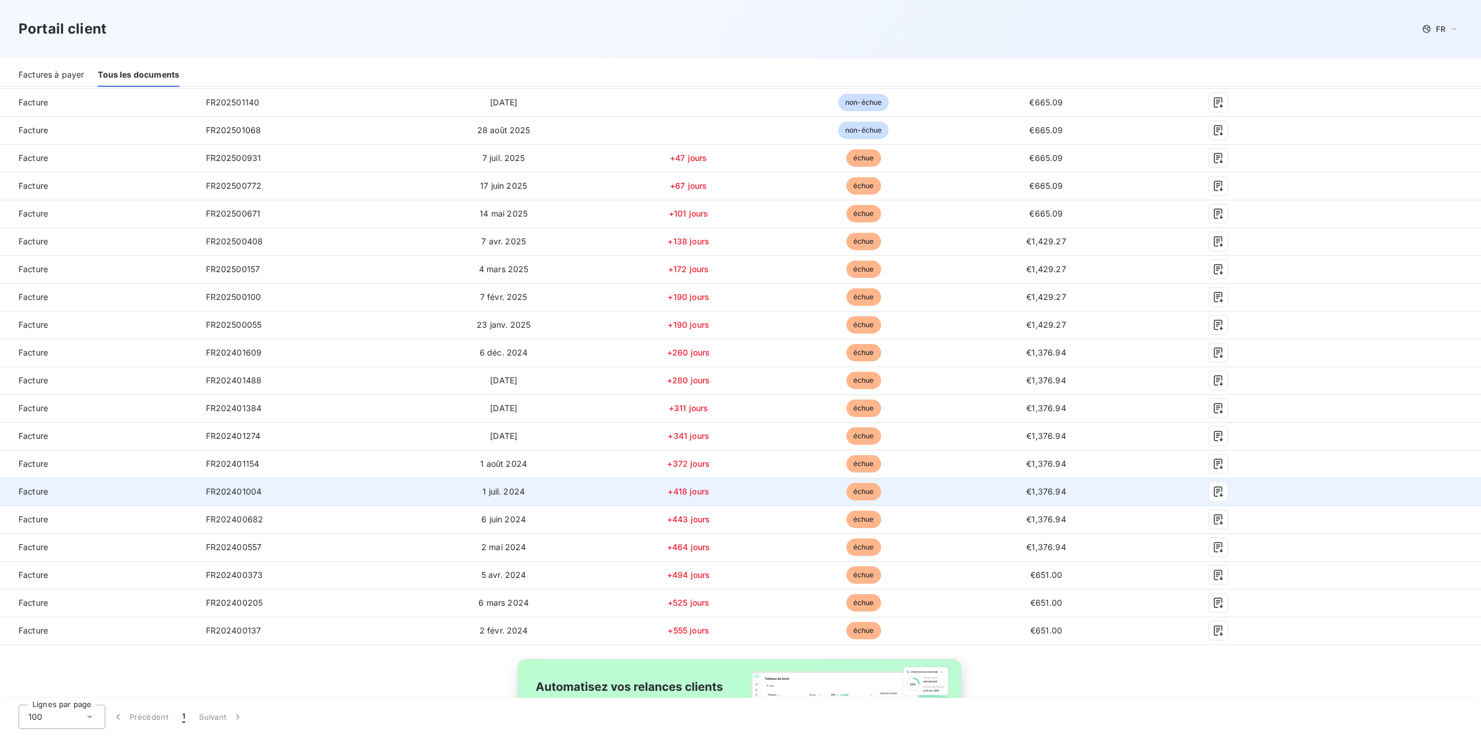
click at [264, 490] on td "FR202401004" at bounding box center [302, 491] width 211 height 28
drag, startPoint x: 260, startPoint y: 489, endPoint x: 204, endPoint y: 490, distance: 55.6
click at [204, 490] on td "FR202401004" at bounding box center [302, 491] width 211 height 28
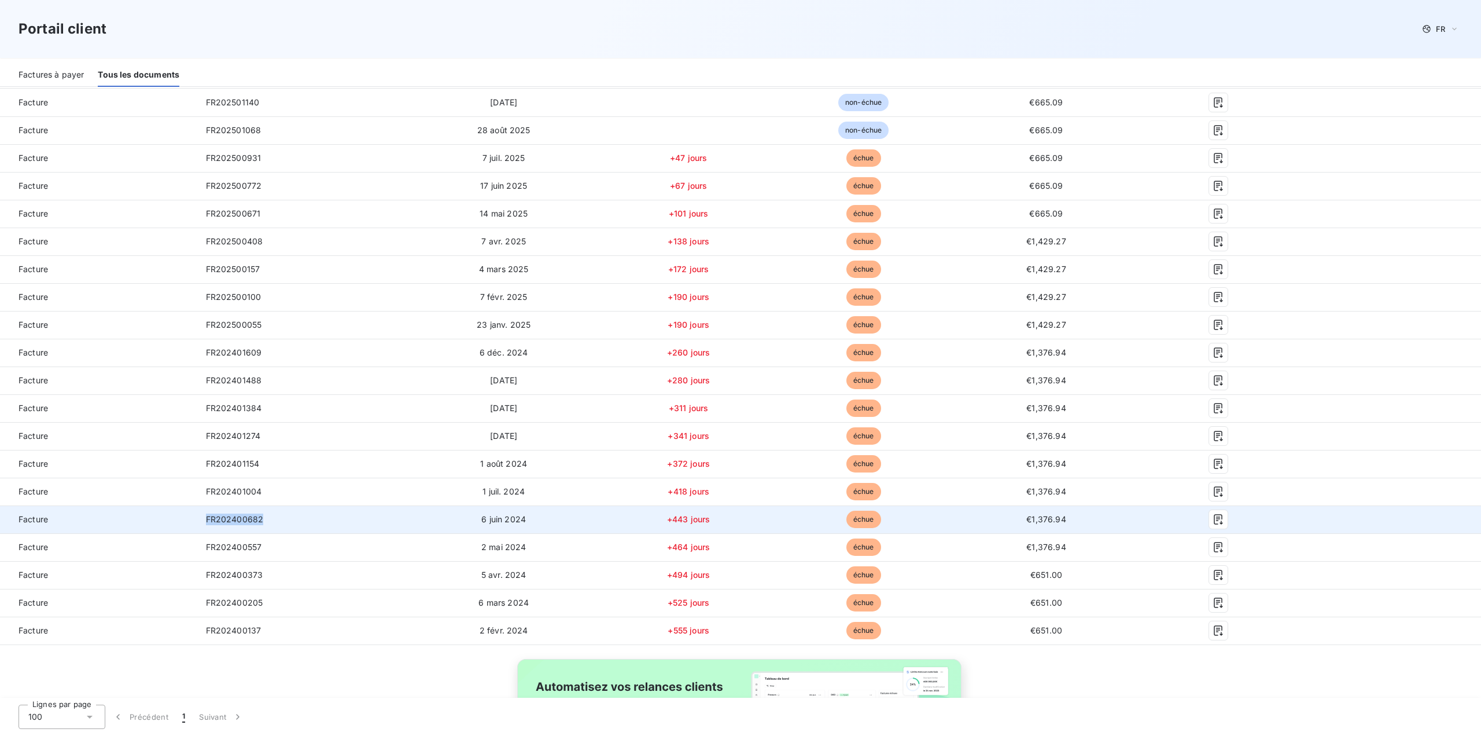
drag, startPoint x: 267, startPoint y: 521, endPoint x: 207, endPoint y: 525, distance: 59.8
click at [207, 525] on td "FR202400682" at bounding box center [302, 519] width 211 height 28
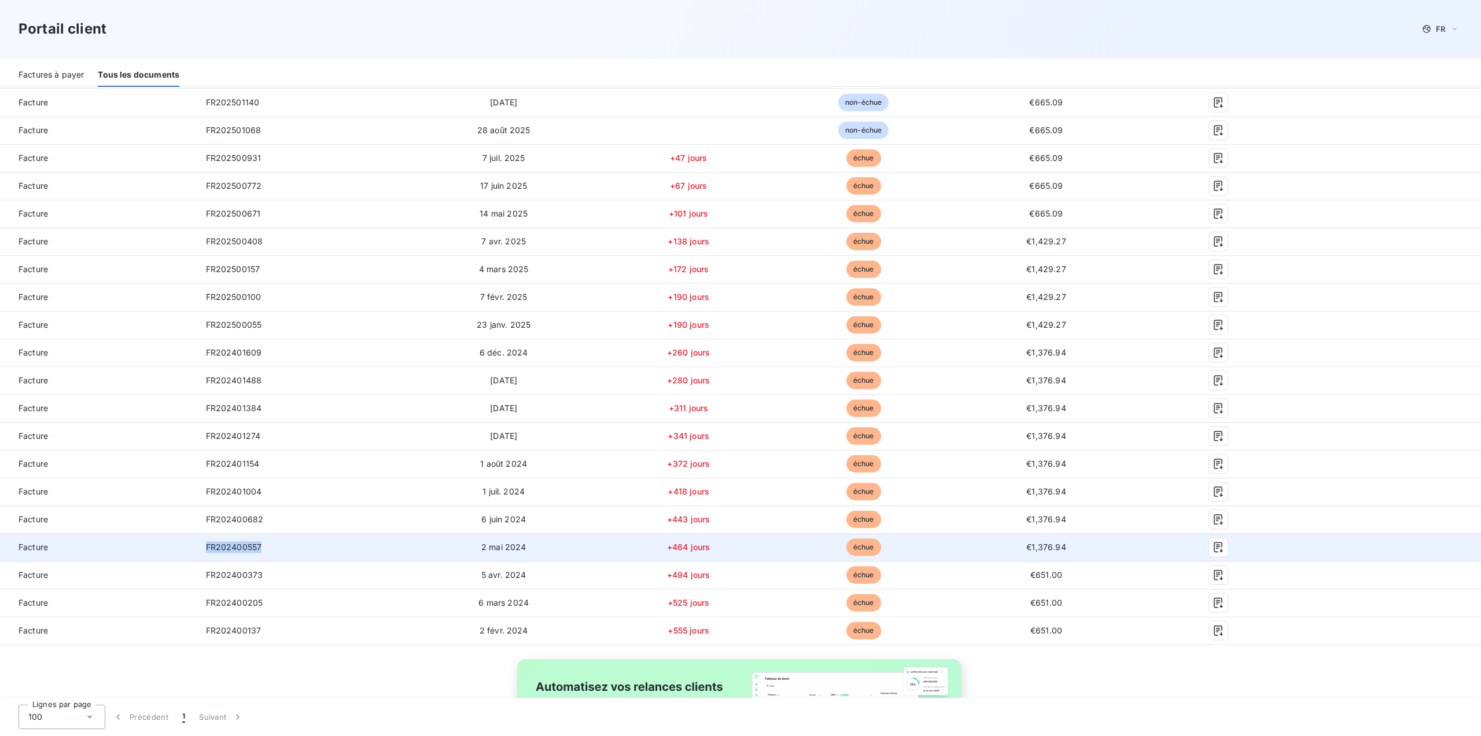
drag, startPoint x: 260, startPoint y: 550, endPoint x: 192, endPoint y: 541, distance: 68.3
click at [192, 541] on tr "Facture FR202400557 2 mai 2024 +464 jours échue €1,376.94" at bounding box center [740, 547] width 1481 height 28
click at [256, 538] on td "FR202400557" at bounding box center [302, 547] width 211 height 28
drag, startPoint x: 207, startPoint y: 545, endPoint x: 265, endPoint y: 547, distance: 58.5
click at [265, 547] on td "FR202400557" at bounding box center [302, 547] width 211 height 28
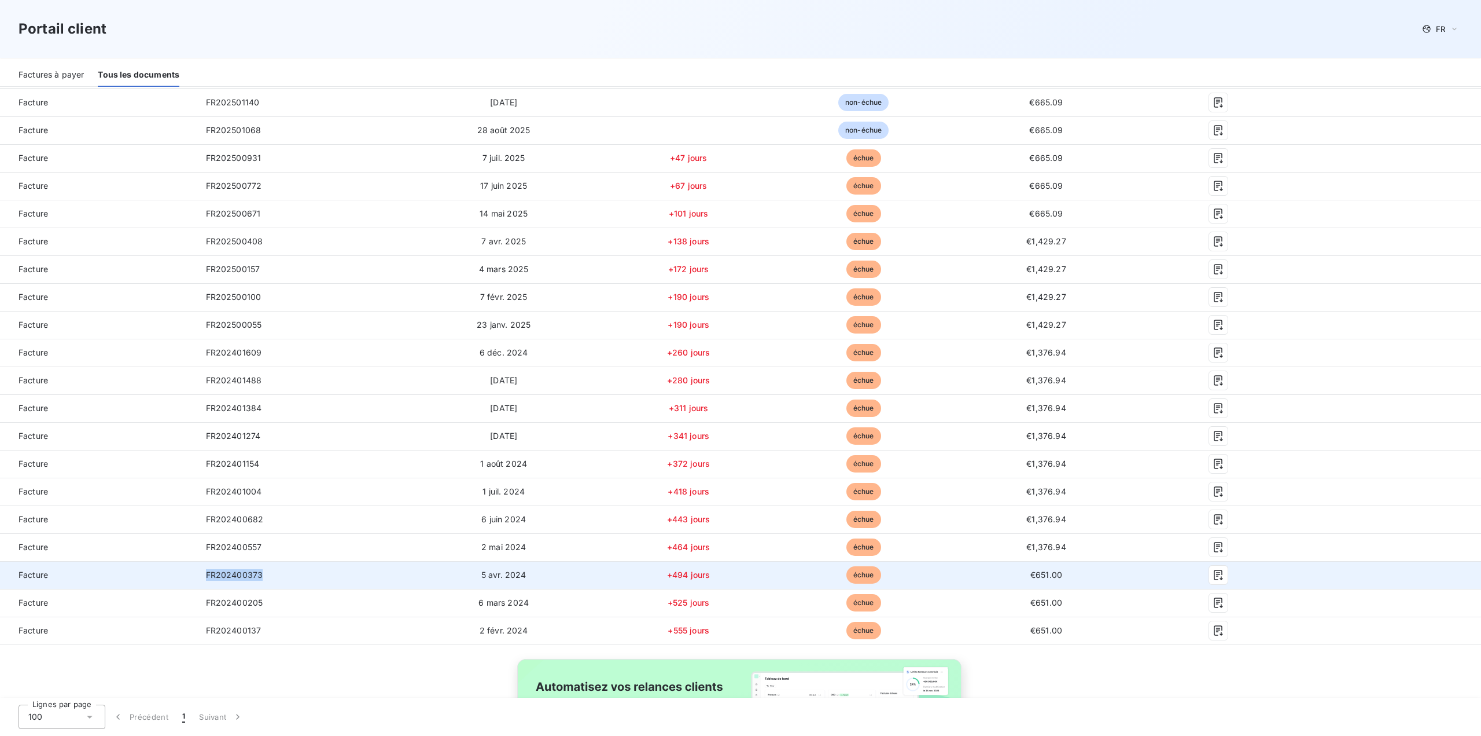
drag, startPoint x: 207, startPoint y: 575, endPoint x: 271, endPoint y: 578, distance: 64.3
click at [271, 578] on td "FR202400373" at bounding box center [302, 575] width 211 height 28
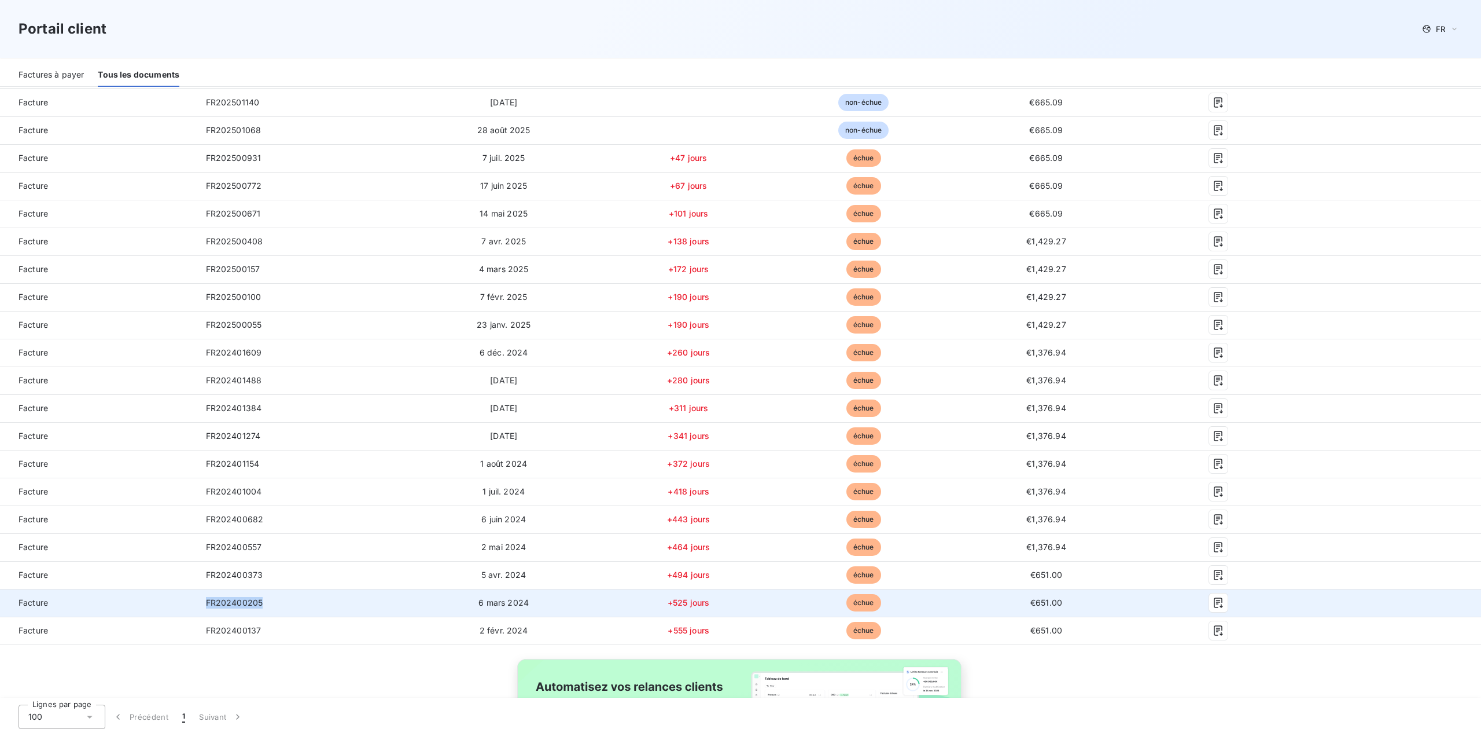
drag, startPoint x: 260, startPoint y: 600, endPoint x: 207, endPoint y: 605, distance: 53.6
click at [207, 605] on span "FR202400205" at bounding box center [234, 602] width 57 height 10
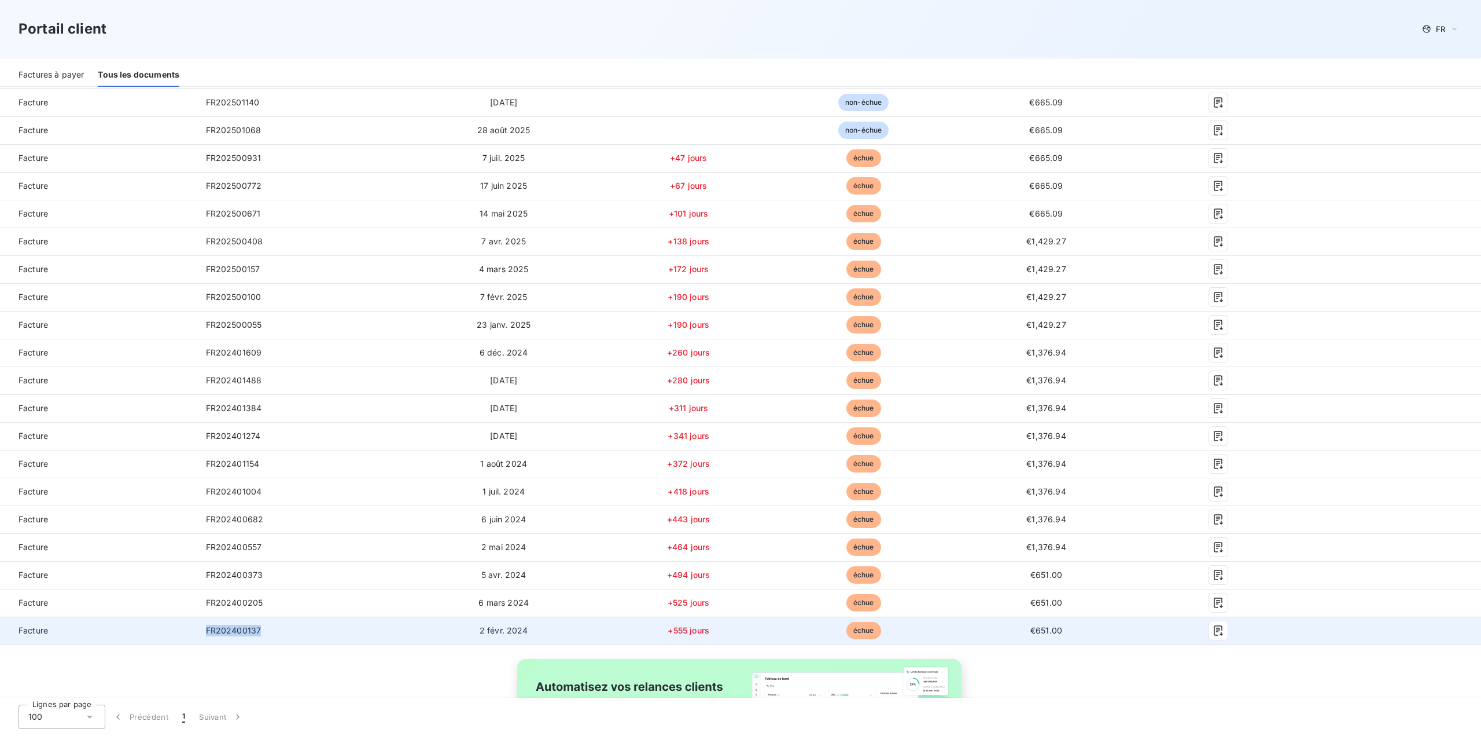
drag, startPoint x: 264, startPoint y: 628, endPoint x: 207, endPoint y: 631, distance: 57.4
click at [207, 631] on td "FR202400137" at bounding box center [302, 630] width 211 height 28
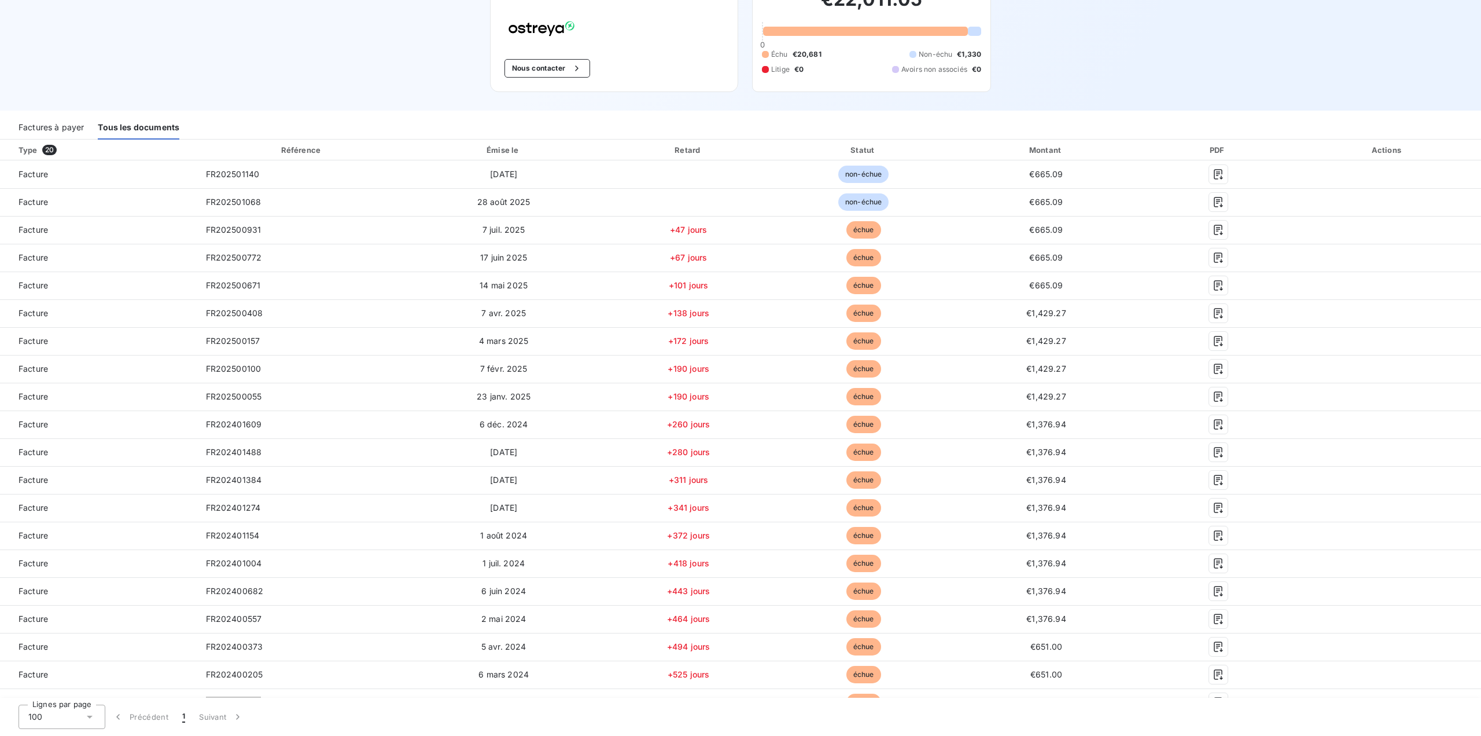
scroll to position [0, 0]
